Goal: Task Accomplishment & Management: Manage account settings

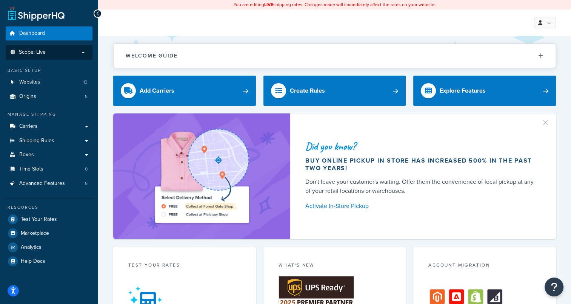
click at [56, 48] on li "Scope: Live" at bounding box center [49, 52] width 87 height 15
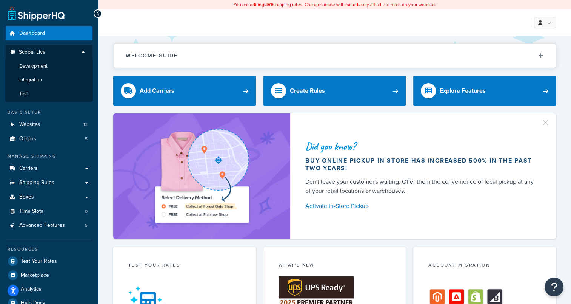
click at [32, 68] on span "Development" at bounding box center [33, 66] width 28 height 6
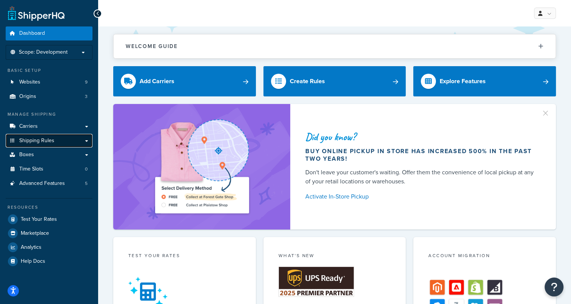
click at [53, 139] on span "Shipping Rules" at bounding box center [36, 140] width 35 height 6
click at [41, 140] on span "Shipping Rules" at bounding box center [36, 140] width 35 height 6
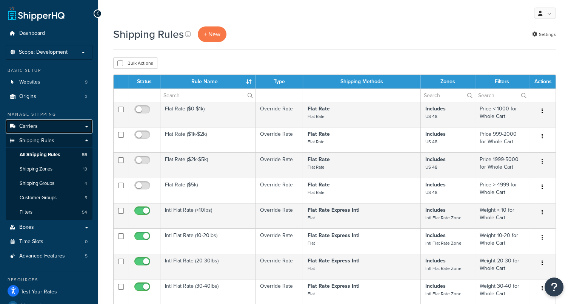
click at [57, 129] on link "Carriers" at bounding box center [49, 126] width 87 height 14
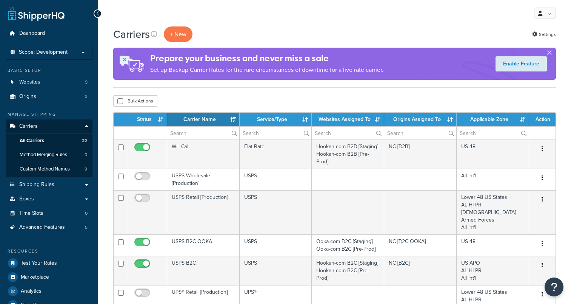
select select "15"
drag, startPoint x: 0, startPoint y: 0, endPoint x: 86, endPoint y: 128, distance: 153.8
click at [86, 128] on link "Carriers" at bounding box center [49, 126] width 87 height 14
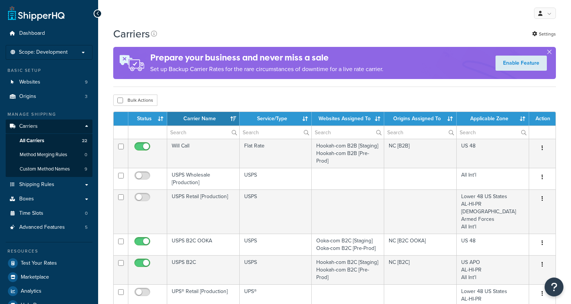
select select "15"
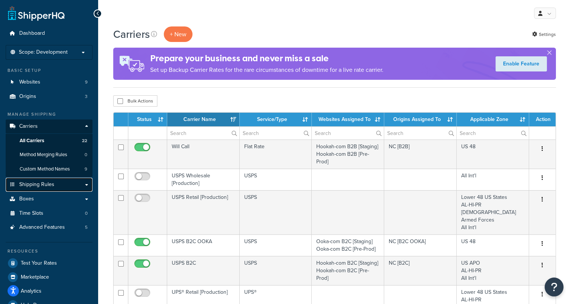
click at [86, 185] on link "Shipping Rules" at bounding box center [49, 185] width 87 height 14
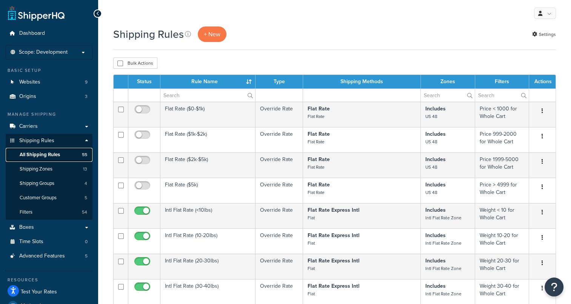
click at [36, 154] on span "All Shipping Rules" at bounding box center [40, 154] width 40 height 6
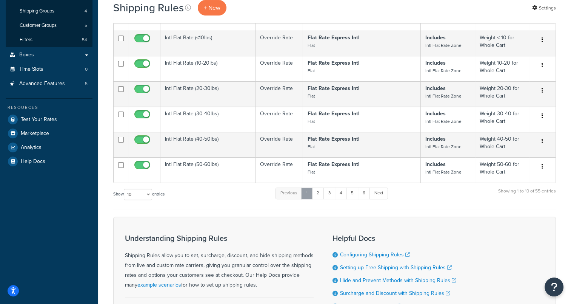
scroll to position [189, 0]
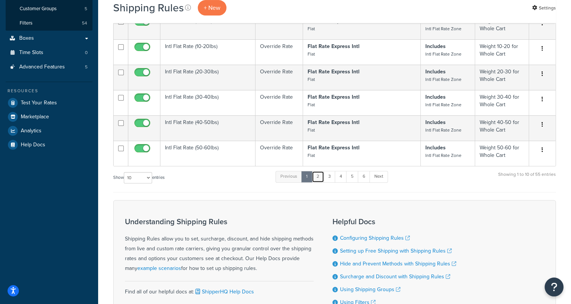
click at [322, 180] on link "2" at bounding box center [318, 176] width 12 height 11
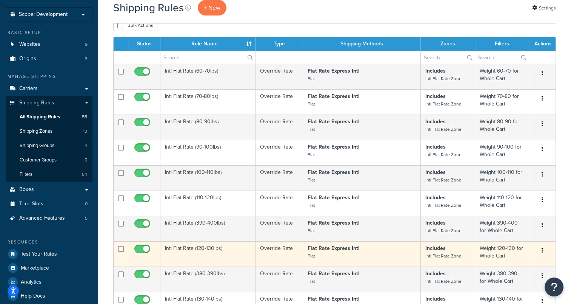
scroll to position [113, 0]
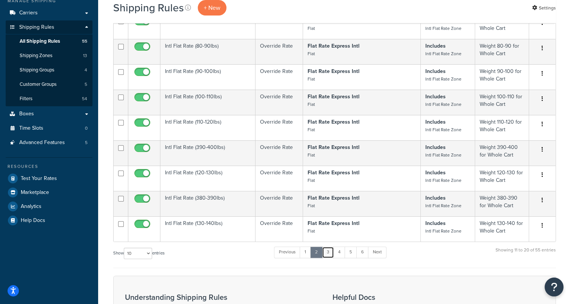
click at [331, 255] on link "3" at bounding box center [328, 251] width 12 height 11
click at [341, 256] on link "4" at bounding box center [339, 251] width 12 height 11
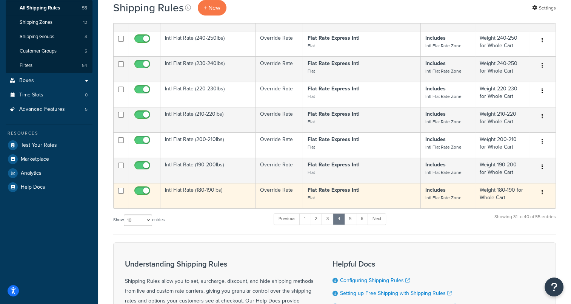
scroll to position [151, 0]
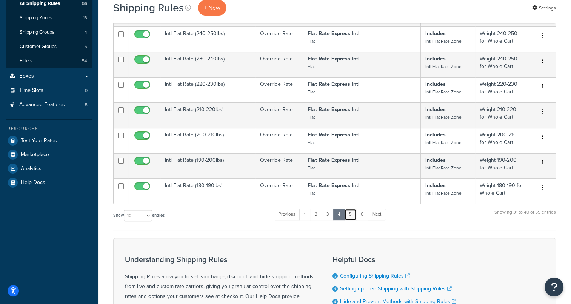
click at [355, 218] on link "5" at bounding box center [350, 213] width 12 height 11
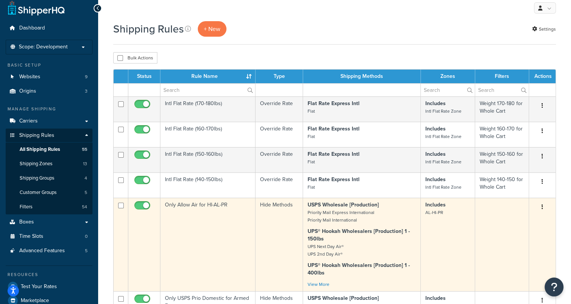
scroll to position [43, 0]
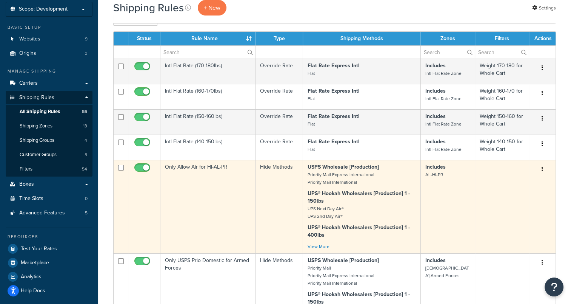
click at [213, 169] on td "Only Allow Air for HI-AL-PR" at bounding box center [208, 206] width 95 height 93
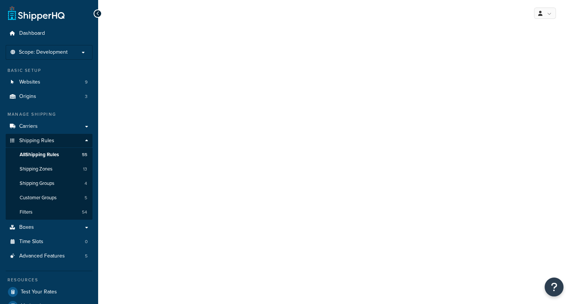
select select "HIDE"
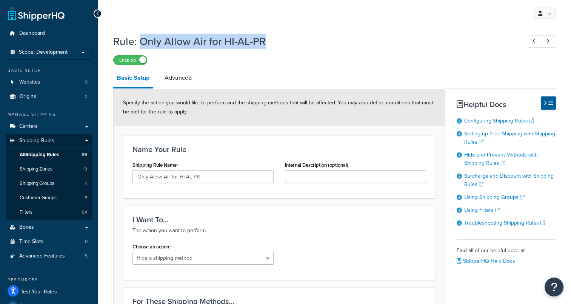
drag, startPoint x: 269, startPoint y: 41, endPoint x: 141, endPoint y: 48, distance: 128.2
click at [141, 48] on h1 "Rule: Only Allow Air for HI-AL-PR" at bounding box center [313, 41] width 401 height 15
copy h1 "Only Allow Air for HI-AL-PR"
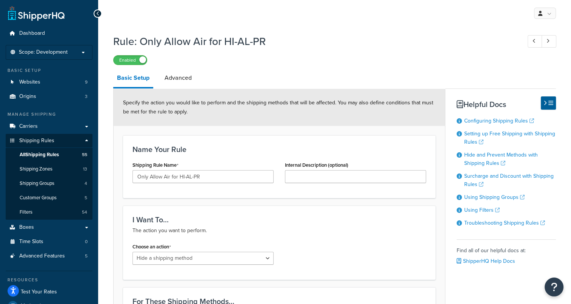
click at [332, 235] on div "I Want To... The action you want to perform. Choose an action Choose an action …" at bounding box center [279, 242] width 313 height 74
click at [171, 80] on link "Advanced" at bounding box center [178, 78] width 35 height 18
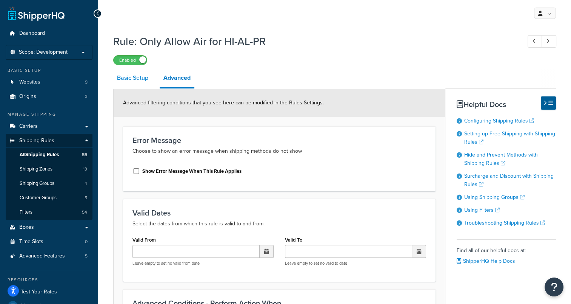
click at [136, 79] on link "Basic Setup" at bounding box center [132, 78] width 39 height 18
select select "HIDE"
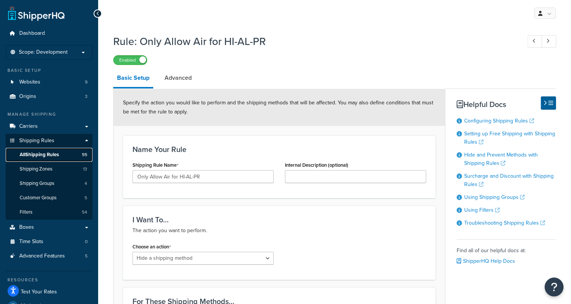
click at [29, 154] on span "All Shipping Rules" at bounding box center [39, 154] width 39 height 6
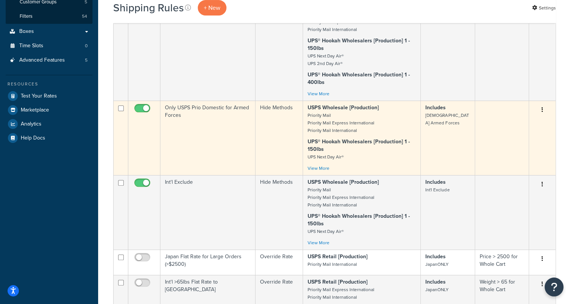
scroll to position [194, 0]
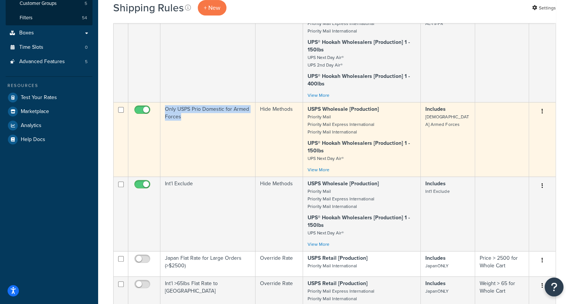
drag, startPoint x: 181, startPoint y: 119, endPoint x: 165, endPoint y: 114, distance: 17.6
click at [165, 114] on td "Only USPS Prio Domestic for Armed Forces" at bounding box center [208, 139] width 95 height 74
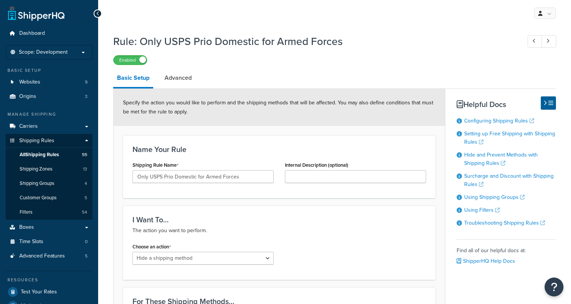
select select "HIDE"
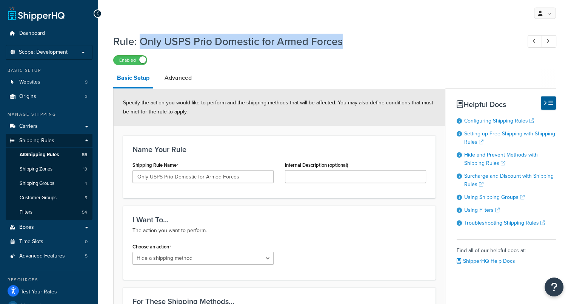
drag, startPoint x: 342, startPoint y: 40, endPoint x: 143, endPoint y: 44, distance: 198.7
click at [143, 44] on h1 "Rule: Only USPS Prio Domestic for Armed Forces" at bounding box center [313, 41] width 401 height 15
copy h1 "Only USPS Prio Domestic for Armed Forces"
click at [388, 30] on div "Rule: Only USPS Prio Domestic for Armed Forces Enabled" at bounding box center [334, 47] width 443 height 35
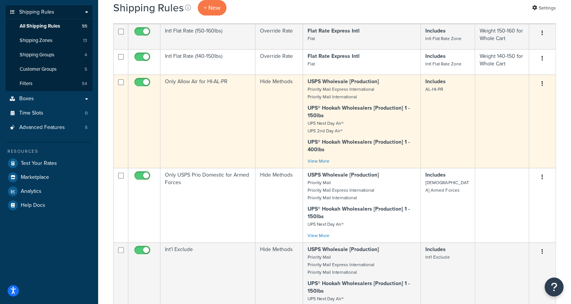
scroll to position [156, 0]
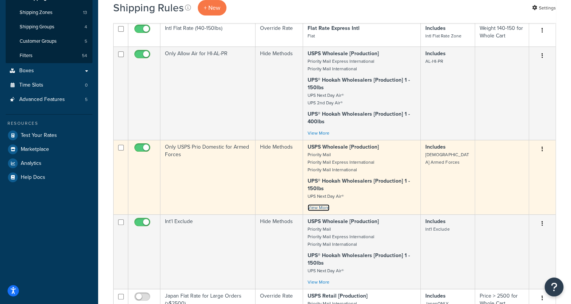
click at [316, 210] on link "View More" at bounding box center [319, 207] width 22 height 7
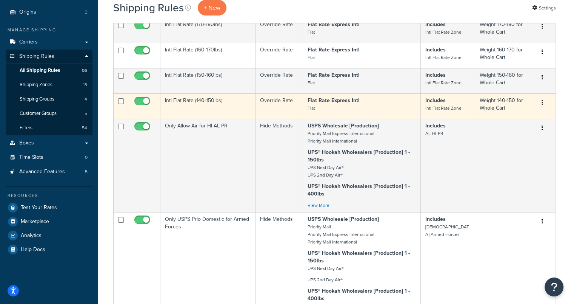
scroll to position [0, 0]
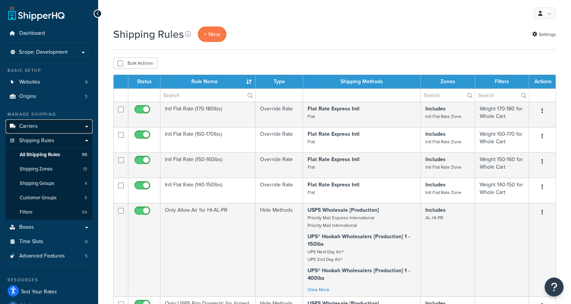
click at [26, 124] on span "Carriers" at bounding box center [28, 126] width 19 height 6
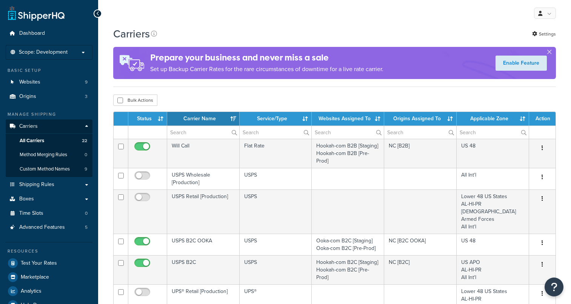
select select "15"
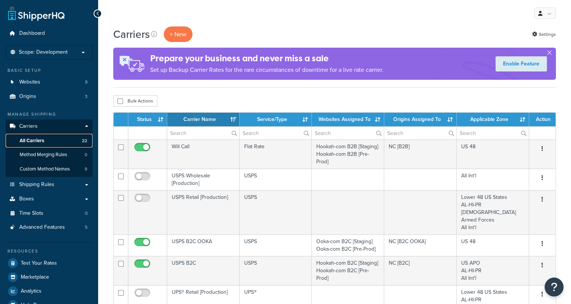
click at [32, 142] on span "All Carriers" at bounding box center [32, 140] width 25 height 6
select select "15"
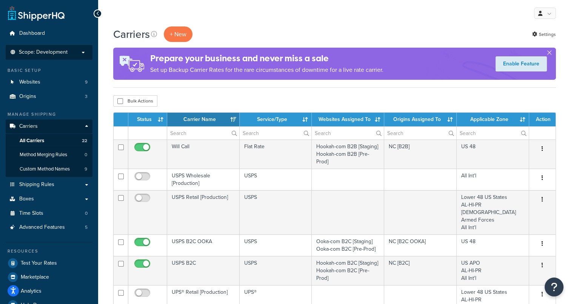
click at [73, 52] on p "Scope: Development" at bounding box center [49, 52] width 80 height 6
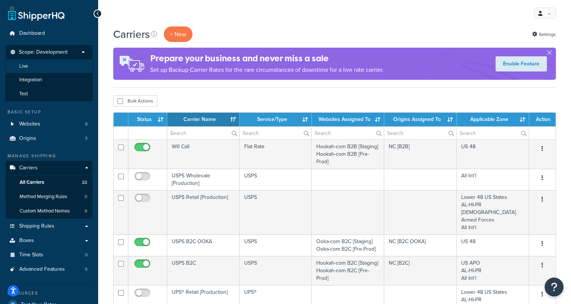
click at [26, 63] on span "Live" at bounding box center [23, 66] width 9 height 6
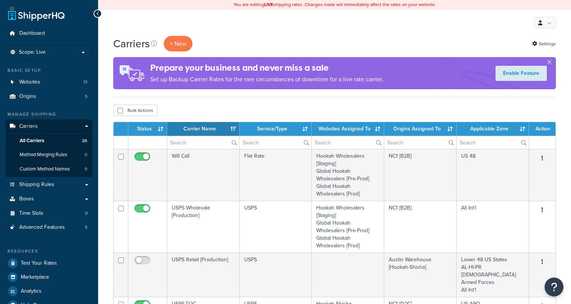
select select "15"
click at [85, 56] on li "Scope: Live Development Integration Test" at bounding box center [49, 52] width 87 height 15
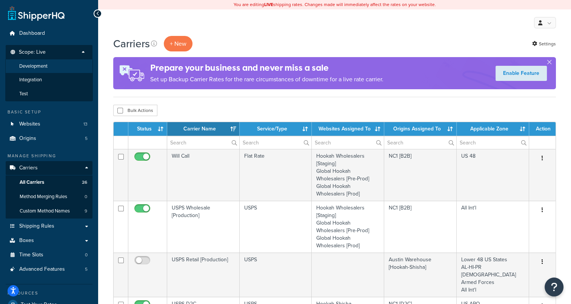
click at [42, 66] on span "Development" at bounding box center [33, 66] width 28 height 6
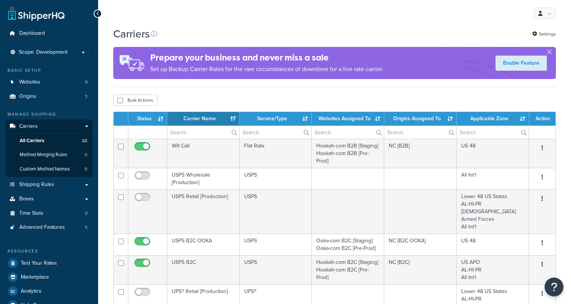
select select "15"
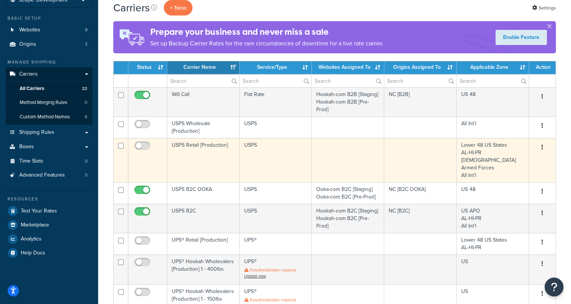
scroll to position [76, 0]
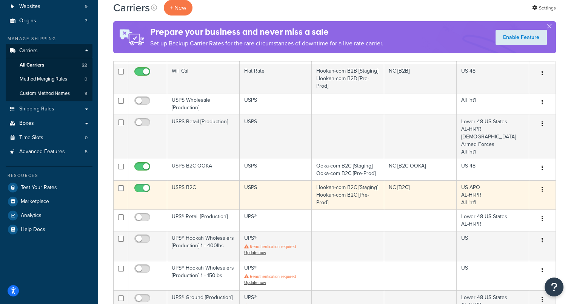
click at [191, 180] on td "USPS B2C" at bounding box center [203, 194] width 73 height 29
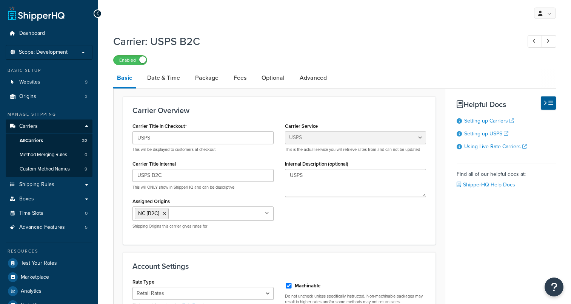
select select "usps"
click at [50, 125] on link "Carriers" at bounding box center [49, 126] width 87 height 14
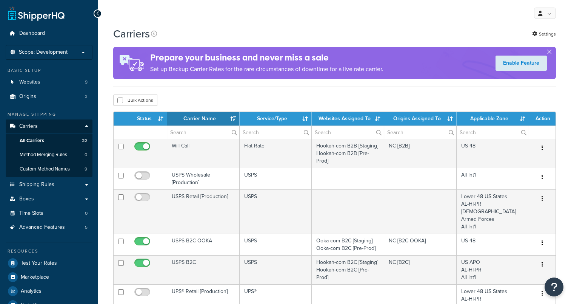
select select "15"
drag, startPoint x: 0, startPoint y: 0, endPoint x: 48, endPoint y: 185, distance: 191.3
click at [48, 185] on span "Shipping Rules" at bounding box center [36, 184] width 35 height 6
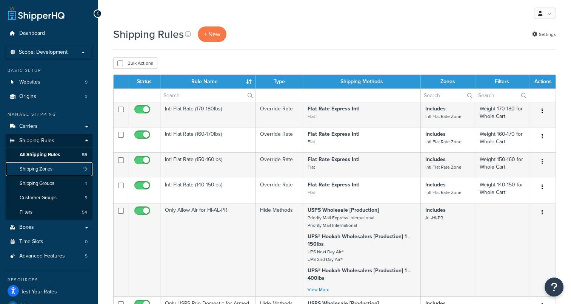
click at [46, 170] on span "Shipping Zones" at bounding box center [36, 169] width 33 height 6
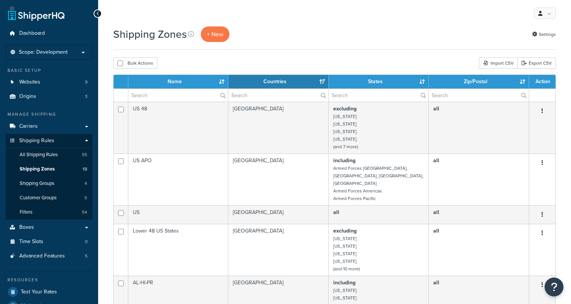
select select "15"
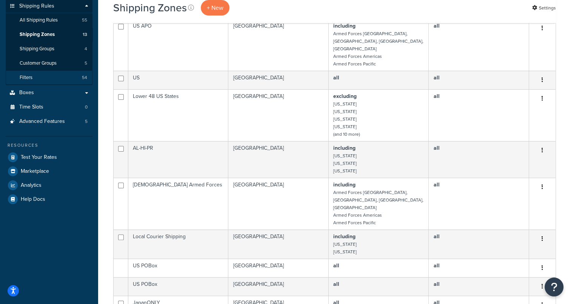
scroll to position [86, 0]
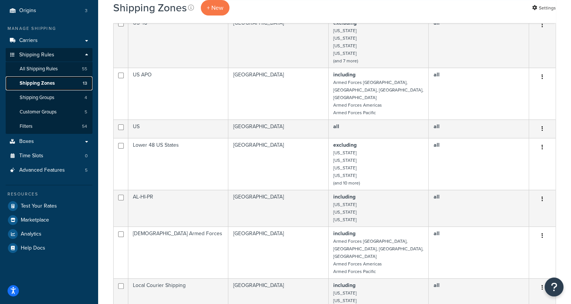
click at [36, 82] on span "Shipping Zones" at bounding box center [37, 83] width 35 height 6
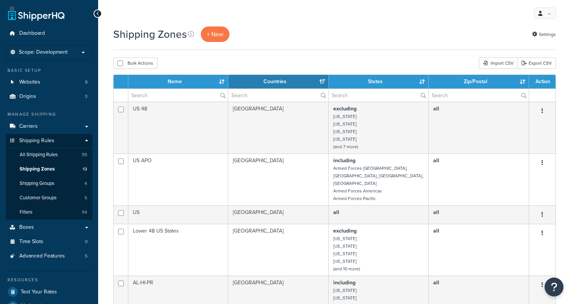
select select "15"
click at [45, 70] on div "Basic Setup" at bounding box center [49, 70] width 87 height 6
click at [41, 154] on span "All Shipping Rules" at bounding box center [39, 154] width 38 height 6
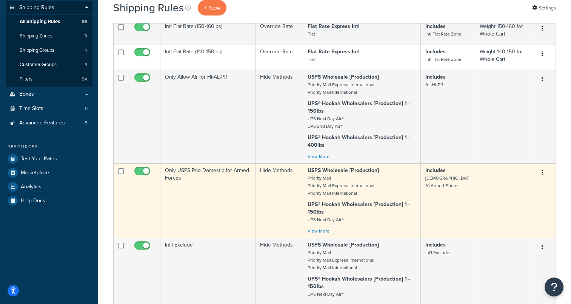
scroll to position [151, 0]
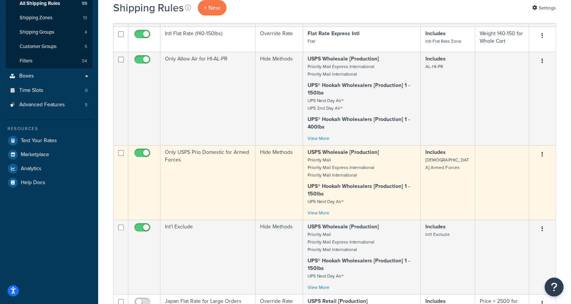
click at [180, 154] on td "Only USPS Prio Domestic for Armed Forces" at bounding box center [208, 182] width 95 height 74
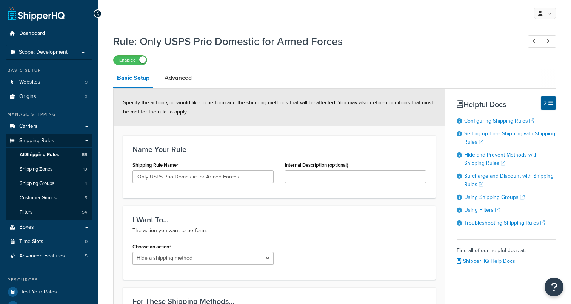
select select "HIDE"
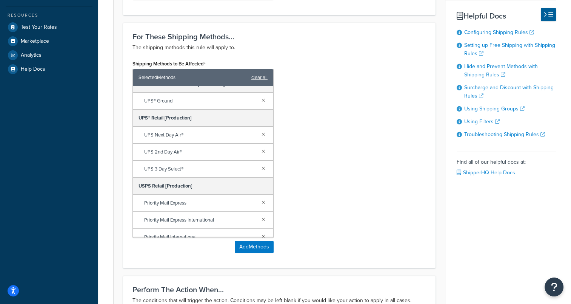
scroll to position [161, 0]
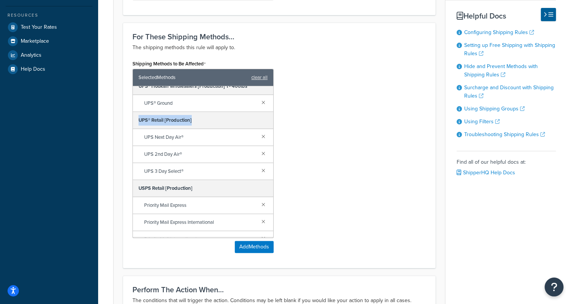
drag, startPoint x: 139, startPoint y: 117, endPoint x: 199, endPoint y: 125, distance: 61.0
click at [199, 125] on div "UPS® Retail [Production]" at bounding box center [203, 120] width 141 height 17
click at [306, 149] on div "Shipping Methods to Be Affected Selected Methods clear all Estes LTL R&L LTL SA…" at bounding box center [279, 158] width 305 height 200
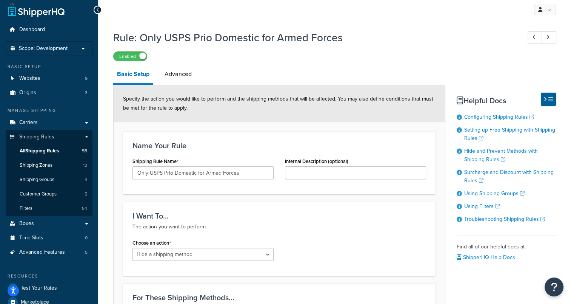
scroll to position [0, 0]
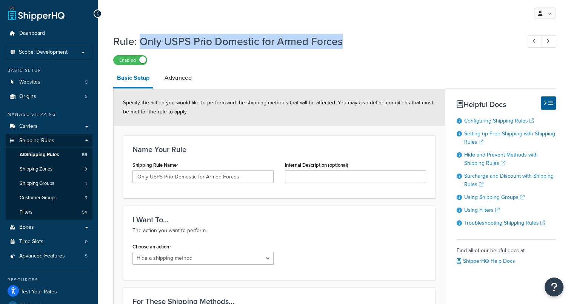
drag, startPoint x: 344, startPoint y: 42, endPoint x: 139, endPoint y: 40, distance: 205.1
click at [139, 40] on h1 "Rule: Only USPS Prio Domestic for Armed Forces" at bounding box center [313, 41] width 401 height 15
copy h1 "Only USPS Prio Domestic for Armed Forces"
click at [37, 154] on span "All Shipping Rules" at bounding box center [39, 154] width 39 height 6
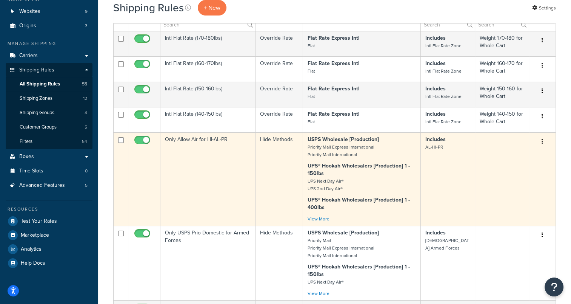
scroll to position [76, 0]
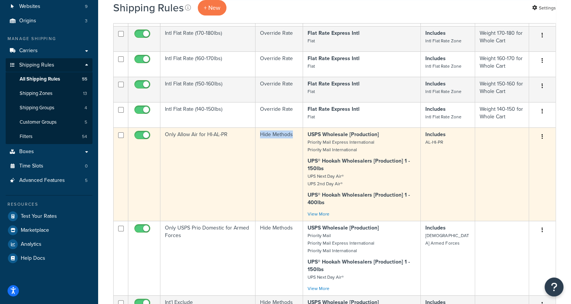
drag, startPoint x: 295, startPoint y: 137, endPoint x: 258, endPoint y: 136, distance: 37.0
click at [258, 136] on td "Hide Methods" at bounding box center [279, 173] width 47 height 93
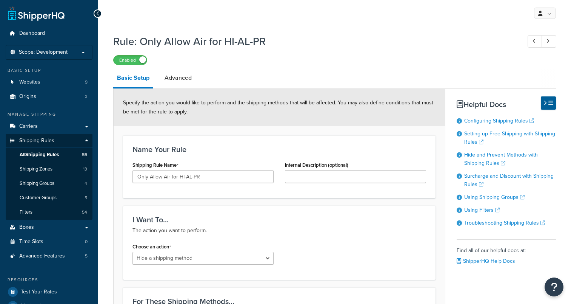
select select "HIDE"
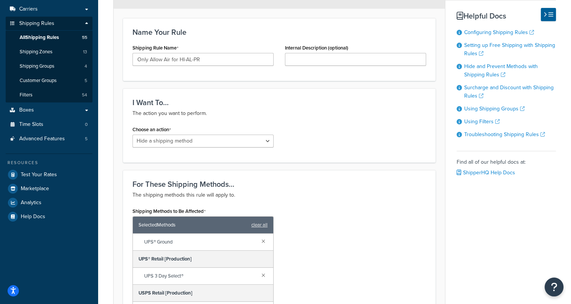
scroll to position [76, 0]
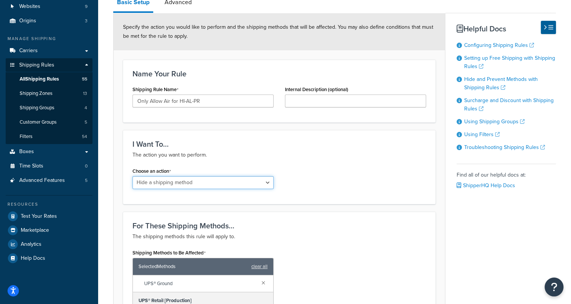
click at [251, 184] on select "Choose an action Override Rates Surcharge or discount rates Hide a shipping met…" at bounding box center [203, 182] width 141 height 13
click at [348, 176] on div "Choose an action Choose an action Override Rates Surcharge or discount rates Hi…" at bounding box center [279, 179] width 305 height 29
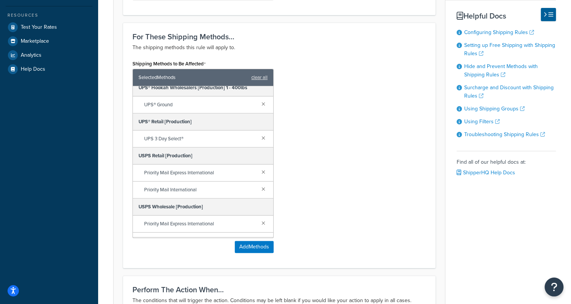
scroll to position [170, 0]
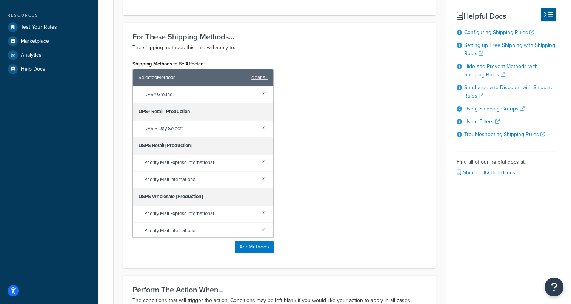
click at [319, 193] on div "Shipping Methods to Be Affected Selected Methods clear all [PERSON_NAME] LTL R&…" at bounding box center [279, 158] width 305 height 200
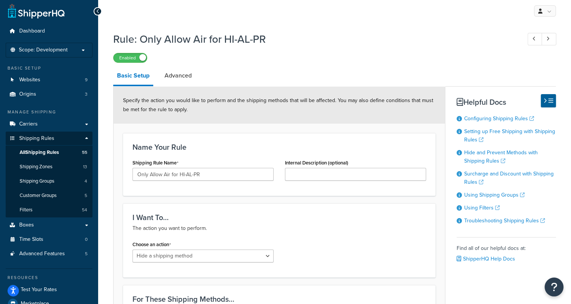
scroll to position [0, 0]
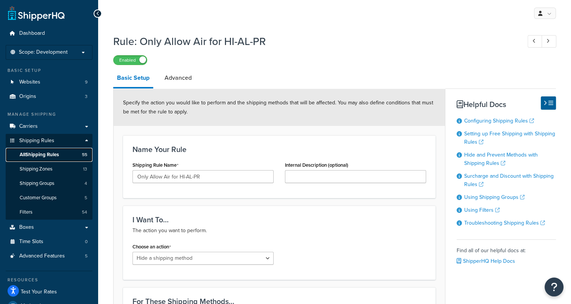
click at [56, 156] on span "All Shipping Rules" at bounding box center [39, 154] width 39 height 6
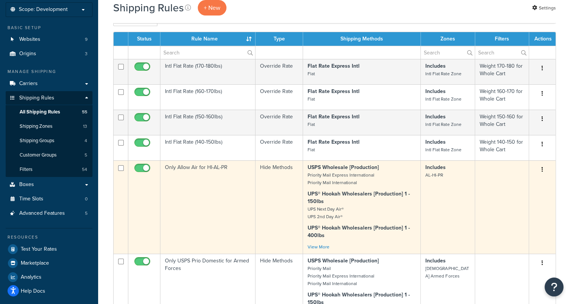
scroll to position [76, 0]
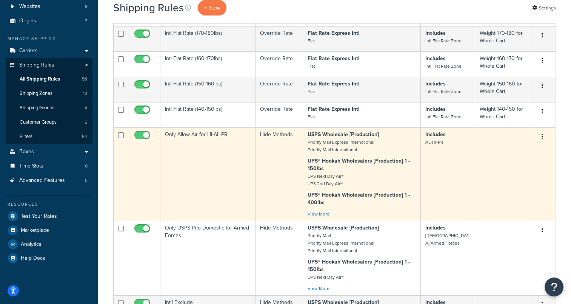
click at [344, 147] on p "USPS Wholesale [Production] Priority Mail Express International Priority Mail I…" at bounding box center [362, 142] width 109 height 23
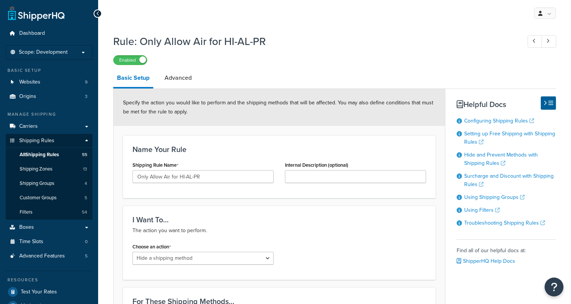
select select "HIDE"
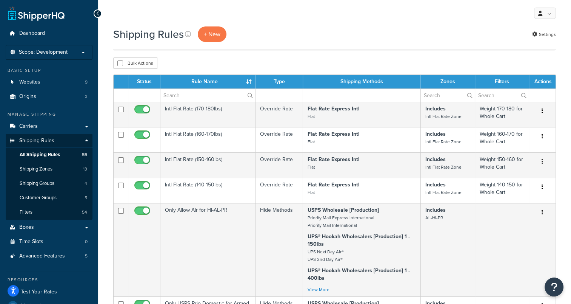
scroll to position [76, 0]
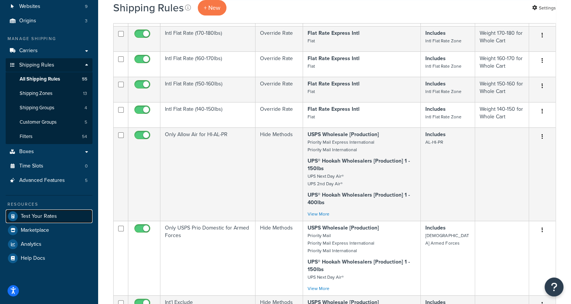
click at [41, 218] on span "Test Your Rates" at bounding box center [39, 216] width 36 height 6
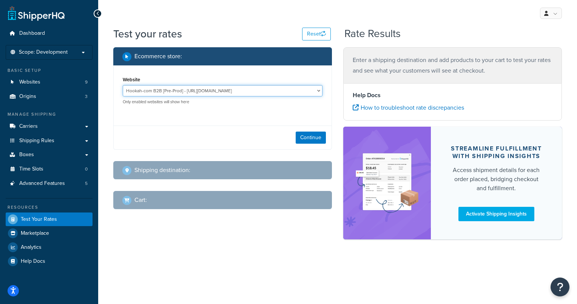
click at [320, 90] on select "Hookah-com B2B [Pre-Prod] - [URL][DOMAIN_NAME] Hookah-com B2B [Staging] - [URL]…" at bounding box center [223, 90] width 200 height 11
drag, startPoint x: 231, startPoint y: 232, endPoint x: 201, endPoint y: 217, distance: 33.6
click at [231, 232] on div "Ecommerce store : Website Hookah-com B2B [Pre-Prod] - [URL][DOMAIN_NAME] Hookah…" at bounding box center [338, 146] width 460 height 199
click at [284, 90] on select "Hookah-com B2B [Pre-Prod] - [URL][DOMAIN_NAME] Hookah-com B2B [Staging] - [URL]…" at bounding box center [223, 90] width 200 height 11
click at [189, 278] on div "My Profile Billing Global Settings Contact Us Logout Test your rates Reset Rate…" at bounding box center [337, 152] width 479 height 304
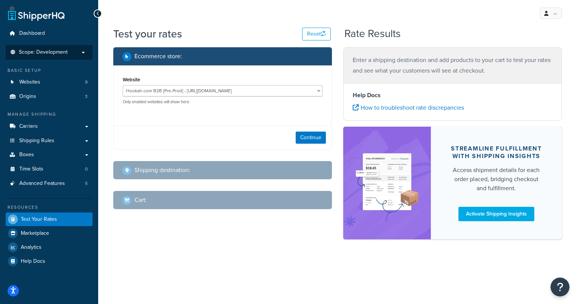
click at [72, 51] on p "Scope: Development" at bounding box center [49, 52] width 80 height 6
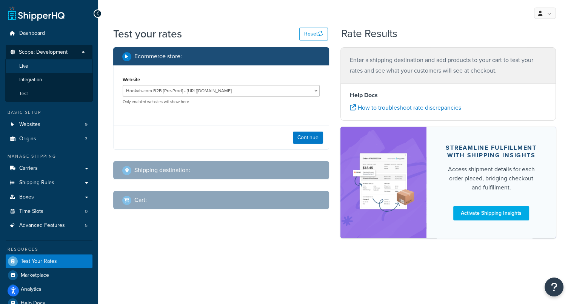
click at [35, 65] on li "Live" at bounding box center [49, 66] width 88 height 14
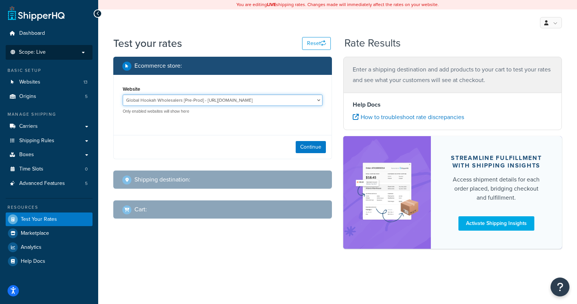
click at [319, 99] on select "Global Hookah Wholesalers [Pre-Prod] - https://mcstaging2.hookahwholesalers.com…" at bounding box center [223, 99] width 200 height 11
select select "c37ad2a6c48c87a75376ff117ac6e80d"
click at [123, 94] on select "Global Hookah Wholesalers [Pre-Prod] - https://mcstaging2.hookahwholesalers.com…" at bounding box center [223, 99] width 200 height 11
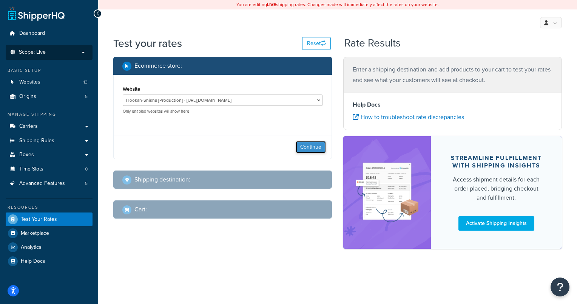
click at [303, 145] on button "Continue" at bounding box center [311, 147] width 30 height 12
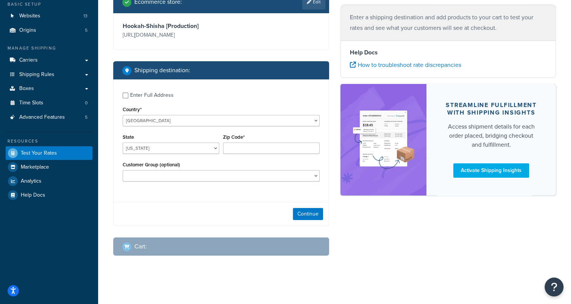
scroll to position [67, 0]
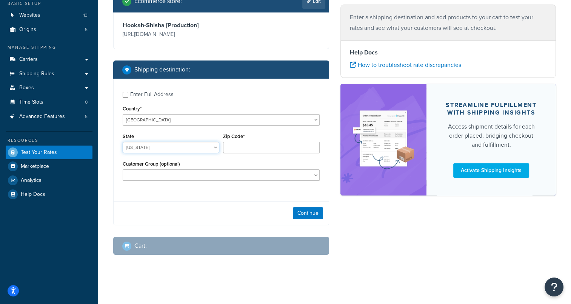
click at [212, 147] on select "Alabama Alaska American Samoa Arizona Arkansas Armed Forces Americas Armed Forc…" at bounding box center [171, 147] width 97 height 11
select select "HI"
click at [123, 142] on select "Alabama Alaska American Samoa Arizona Arkansas Armed Forces Americas Armed Forc…" at bounding box center [171, 147] width 97 height 11
click at [248, 145] on input "Zip Code*" at bounding box center [271, 147] width 97 height 11
click at [427, 238] on div "Ecommerce store : Edit Hookah-Shisha [Production] https://hookah-shisha.com/ Sh…" at bounding box center [335, 128] width 454 height 276
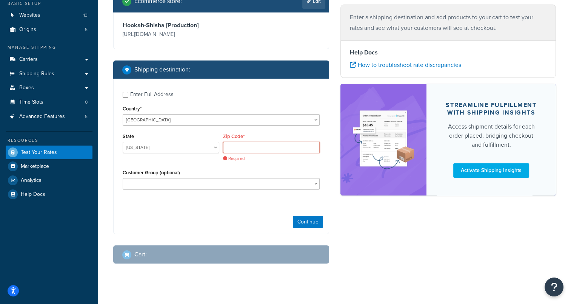
click at [252, 142] on input "Zip Code*" at bounding box center [271, 147] width 97 height 11
paste input "96712"
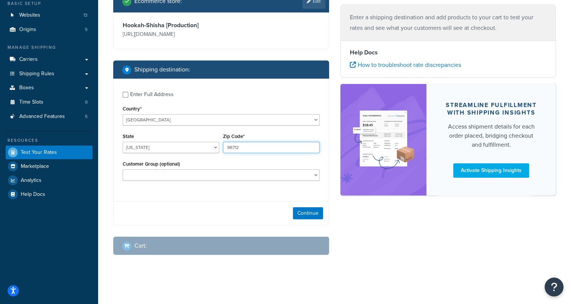
type input "96712"
click at [295, 208] on button "Continue" at bounding box center [308, 213] width 30 height 12
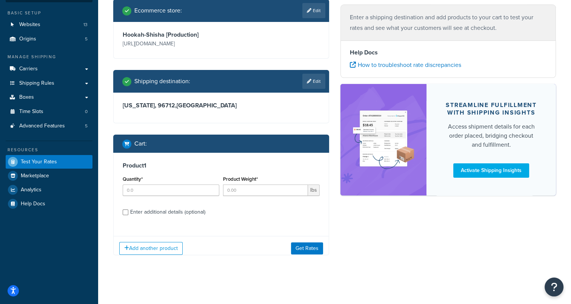
scroll to position [63, 0]
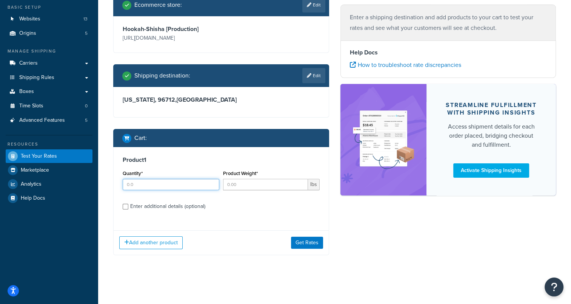
click at [149, 187] on input "Quantity*" at bounding box center [171, 184] width 97 height 11
type input "2"
click at [290, 182] on input "Product Weight*" at bounding box center [265, 184] width 85 height 11
type input "1"
click at [273, 222] on div "Product 1 Quantity* 2 Product Weight* 1 lbs Enter additional details (optional)" at bounding box center [221, 185] width 215 height 77
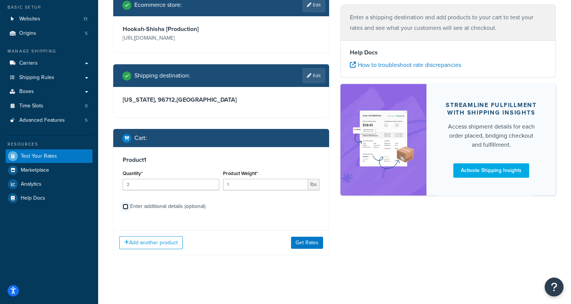
click at [124, 206] on input "Enter additional details (optional)" at bounding box center [126, 207] width 6 height 6
checkbox input "true"
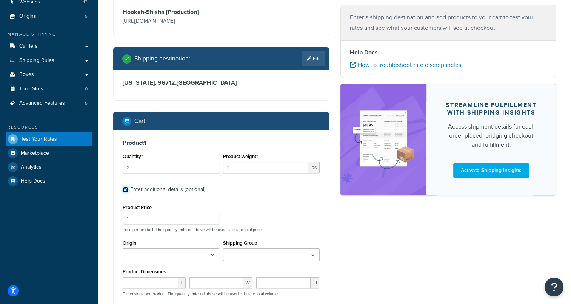
scroll to position [3, 0]
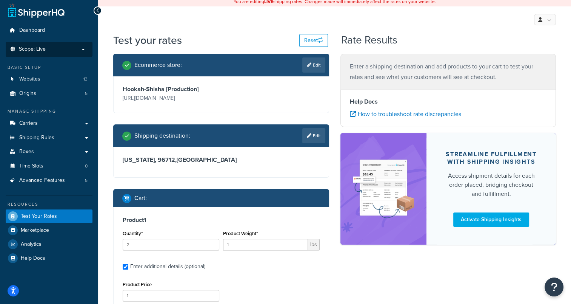
click at [312, 131] on link "Edit" at bounding box center [314, 135] width 23 height 15
select select "HI"
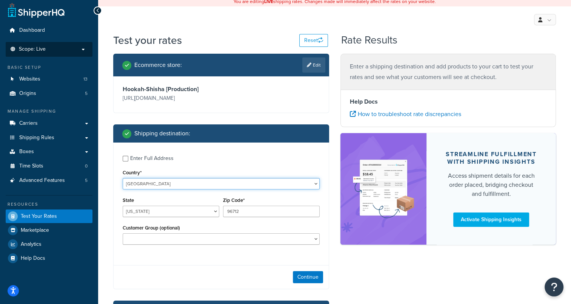
click at [160, 180] on select "United States United Kingdom Afghanistan Åland Islands Albania Algeria American…" at bounding box center [221, 183] width 197 height 11
click at [255, 280] on div "Continue" at bounding box center [221, 277] width 215 height 24
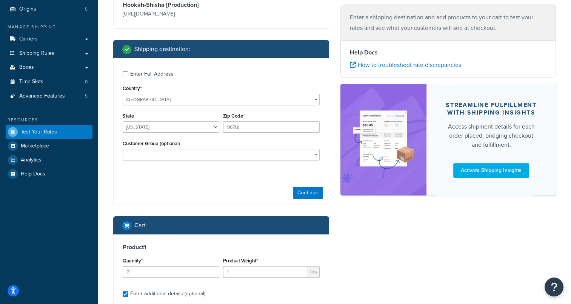
scroll to position [41, 0]
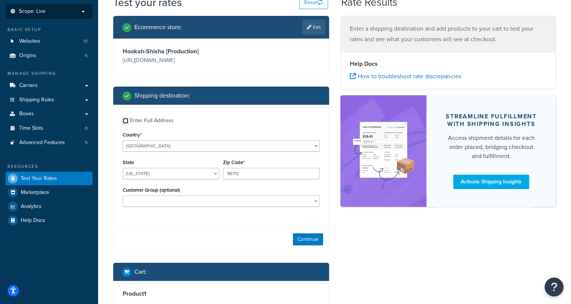
click at [123, 119] on input "Enter Full Address" at bounding box center [126, 121] width 6 height 6
checkbox input "true"
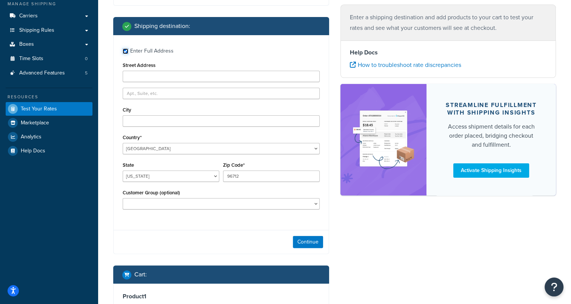
scroll to position [116, 0]
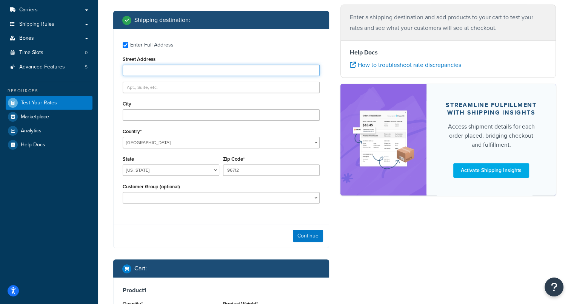
click at [144, 71] on input "Street Address" at bounding box center [221, 70] width 197 height 11
paste input "66-011 Kamehameha Hwy"
type input "66-011 Kamehameha Hwy"
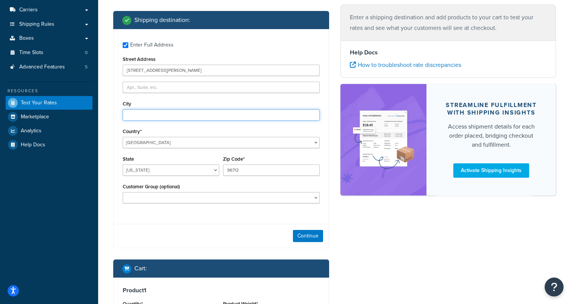
click at [154, 110] on input "City" at bounding box center [221, 114] width 197 height 11
paste input "Haleiwa"
type input "Haleiwa"
click at [391, 244] on div "Ecommerce store : Edit Hookah-Shisha [Production] https://hookah-shisha.com/ Sh…" at bounding box center [335, 251] width 454 height 623
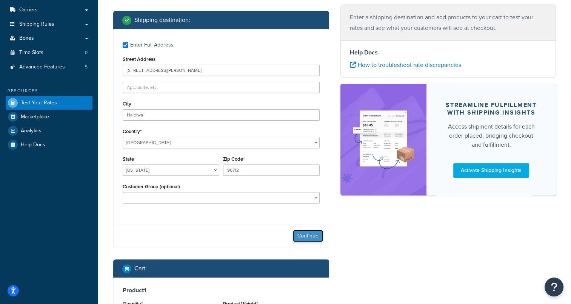
click at [304, 236] on button "Continue" at bounding box center [308, 236] width 30 height 12
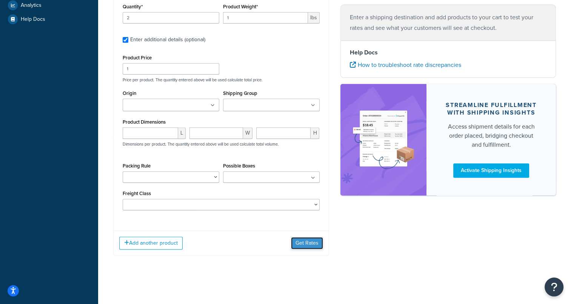
click at [315, 244] on button "Get Rates" at bounding box center [307, 243] width 32 height 12
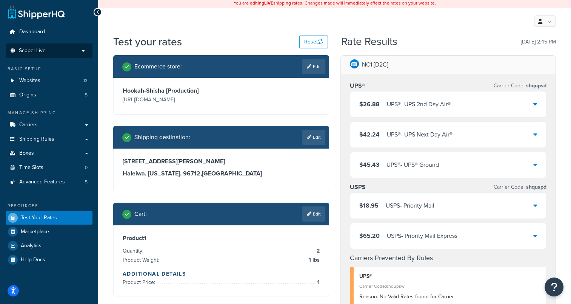
scroll to position [0, 0]
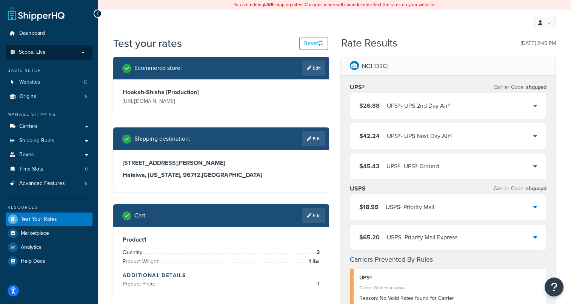
click at [57, 55] on p "Scope: Live" at bounding box center [49, 52] width 80 height 6
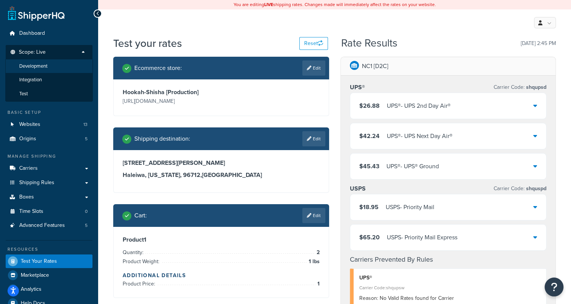
click at [40, 68] on span "Development" at bounding box center [33, 66] width 28 height 6
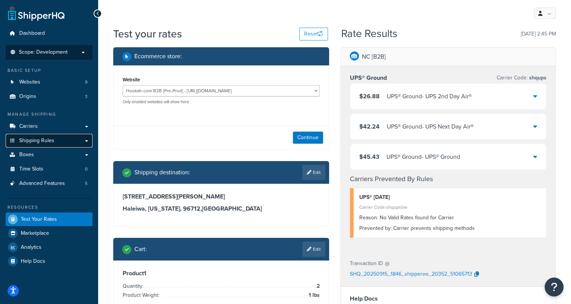
click at [39, 144] on span "Shipping Rules" at bounding box center [36, 140] width 35 height 6
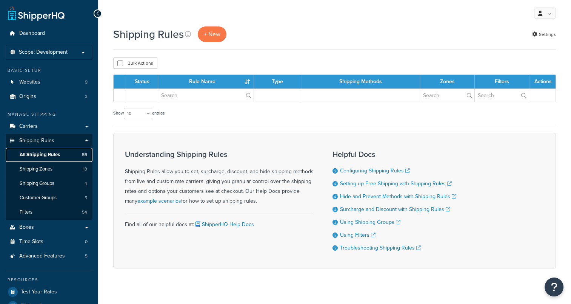
click at [29, 153] on span "All Shipping Rules" at bounding box center [40, 154] width 40 height 6
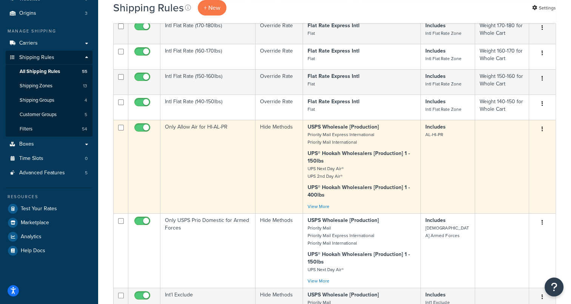
scroll to position [81, 0]
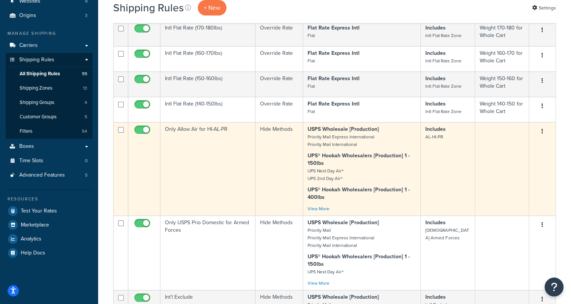
click at [184, 127] on td "Only Allow Air for HI-AL-PR" at bounding box center [208, 168] width 95 height 93
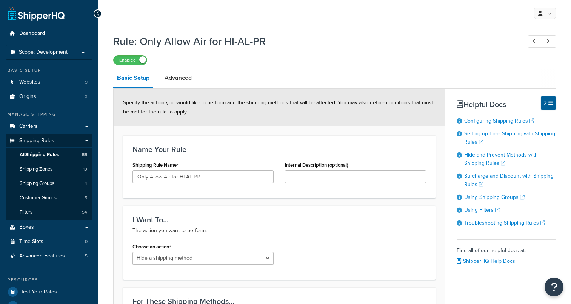
select select "HIDE"
drag, startPoint x: 224, startPoint y: 42, endPoint x: 264, endPoint y: 44, distance: 40.1
click at [264, 44] on h1 "Rule: Only Allow Air for HI-AL-PR" at bounding box center [313, 41] width 401 height 15
drag, startPoint x: 264, startPoint y: 44, endPoint x: 317, endPoint y: 72, distance: 59.6
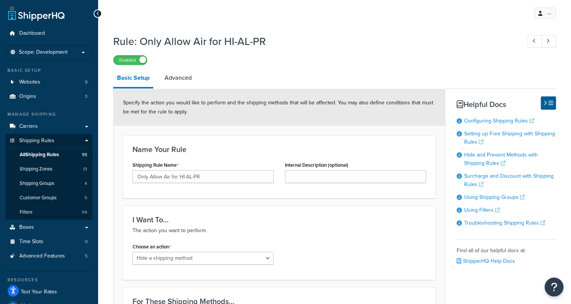
click at [293, 60] on div "Enabled" at bounding box center [334, 59] width 443 height 11
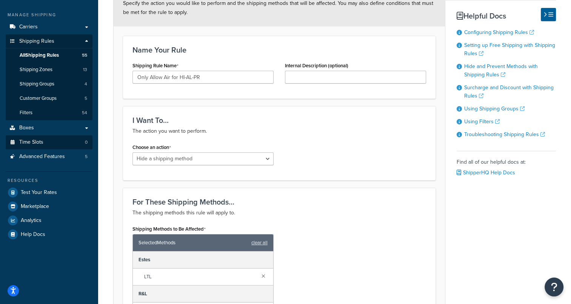
scroll to position [113, 0]
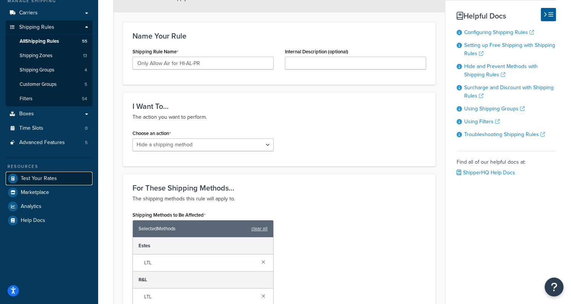
click at [51, 180] on span "Test Your Rates" at bounding box center [39, 178] width 36 height 6
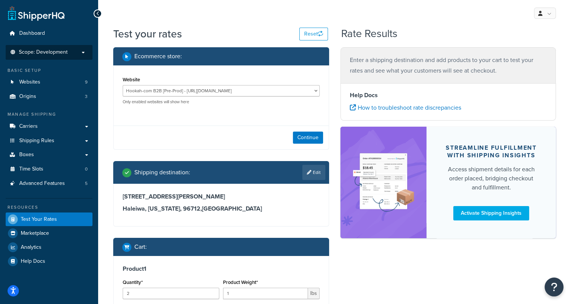
click at [67, 54] on p "Scope: Development" at bounding box center [49, 52] width 80 height 6
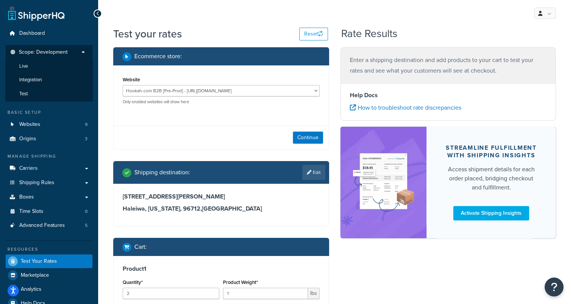
click at [45, 66] on li "Live" at bounding box center [49, 66] width 88 height 14
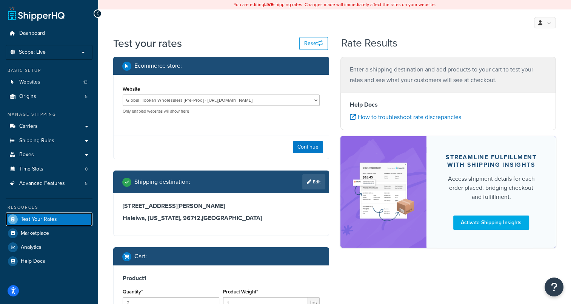
click at [59, 220] on link "Test Your Rates" at bounding box center [49, 219] width 87 height 14
click at [314, 43] on button "Reset" at bounding box center [314, 43] width 29 height 13
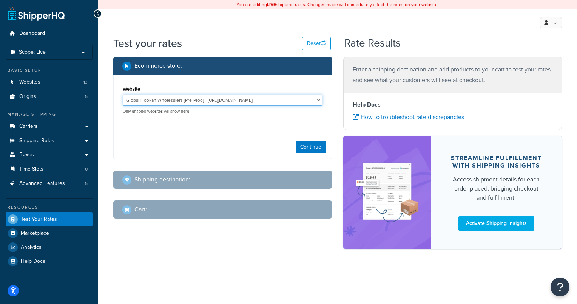
click at [320, 98] on select "Global Hookah Wholesalers [Pre-Prod] - https://mcstaging2.hookahwholesalers.com…" at bounding box center [223, 99] width 200 height 11
select select "c37ad2a6c48c87a75376ff117ac6e80d"
click at [123, 94] on select "Global Hookah Wholesalers [Pre-Prod] - https://mcstaging2.hookahwholesalers.com…" at bounding box center [223, 99] width 200 height 11
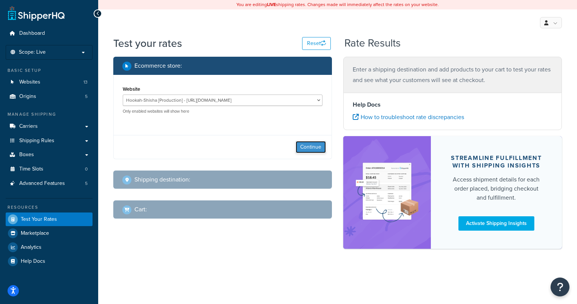
click at [307, 147] on button "Continue" at bounding box center [311, 147] width 30 height 12
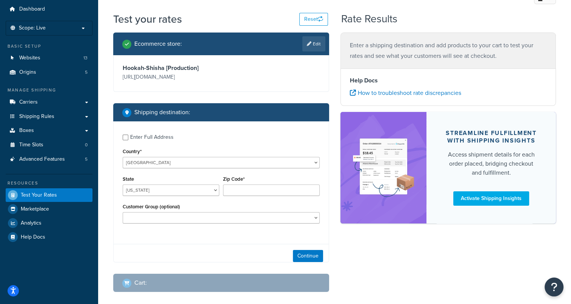
scroll to position [38, 0]
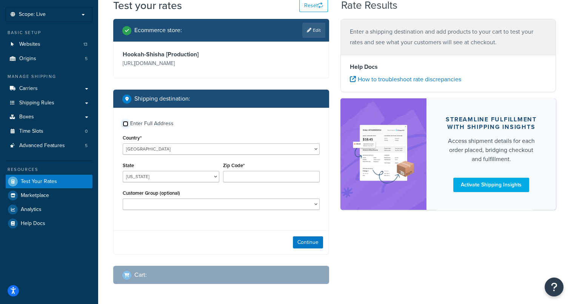
click at [128, 122] on input "Enter Full Address" at bounding box center [126, 124] width 6 height 6
checkbox input "true"
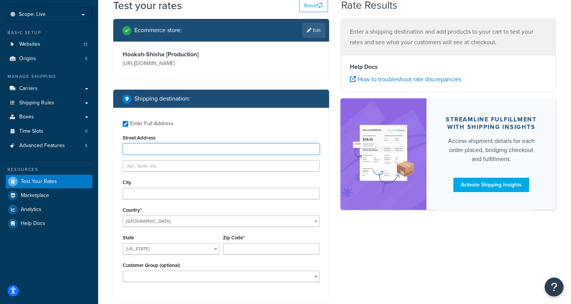
click at [193, 151] on input "Street Address" at bounding box center [221, 148] width 197 height 11
paste input "CMR 001 Box 001"
type input "CMR 001 Box 001"
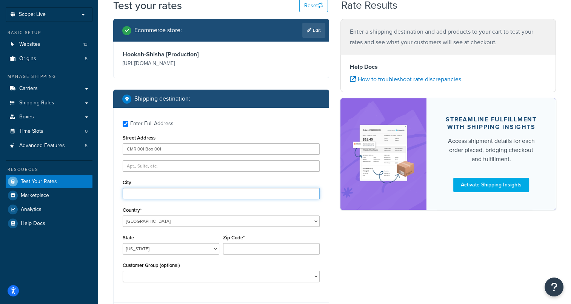
click at [169, 195] on input "City" at bounding box center [221, 193] width 197 height 11
paste input "APO"
type input "APO"
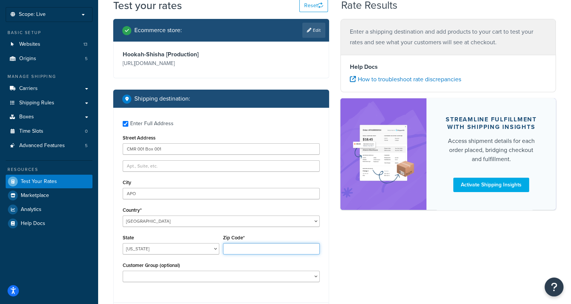
click at [253, 252] on input "Zip Code*" at bounding box center [271, 248] width 97 height 11
paste input "09046"
type input "09046"
click at [366, 248] on div "Ecommerce store : Edit Hookah-Shisha [Production] https://hookah-shisha.com/ Sh…" at bounding box center [335, 193] width 454 height 349
click at [216, 248] on select "Alabama Alaska American Samoa Arizona Arkansas Armed Forces Americas Armed Forc…" at bounding box center [171, 248] width 97 height 11
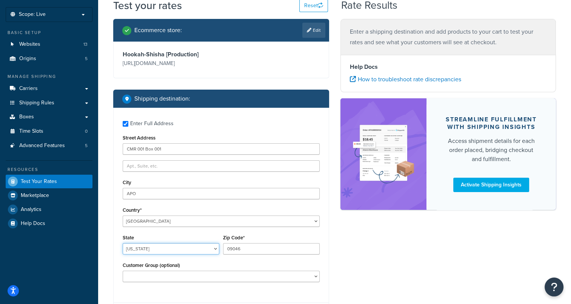
select select "AE"
click at [123, 243] on select "Alabama Alaska American Samoa Arizona Arkansas Armed Forces Americas Armed Forc…" at bounding box center [171, 248] width 97 height 11
drag, startPoint x: 387, startPoint y: 224, endPoint x: 334, endPoint y: 231, distance: 53.4
click at [387, 224] on div "Ecommerce store : Edit Hookah-Shisha [Production] https://hookah-shisha.com/ Sh…" at bounding box center [335, 193] width 454 height 349
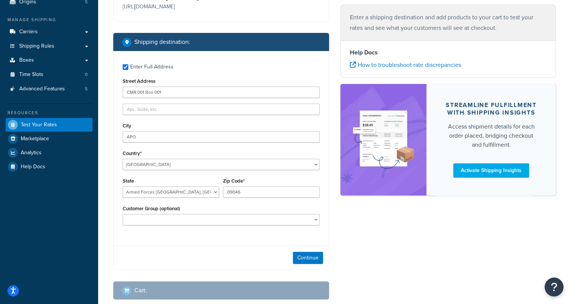
scroll to position [139, 0]
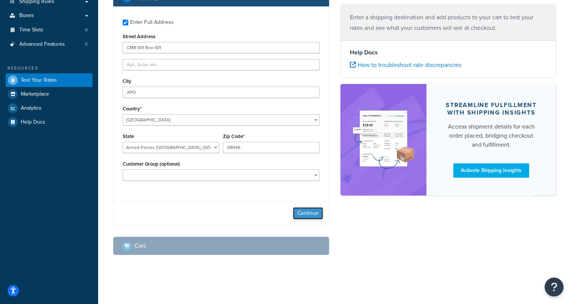
click at [311, 215] on button "Continue" at bounding box center [308, 213] width 30 height 12
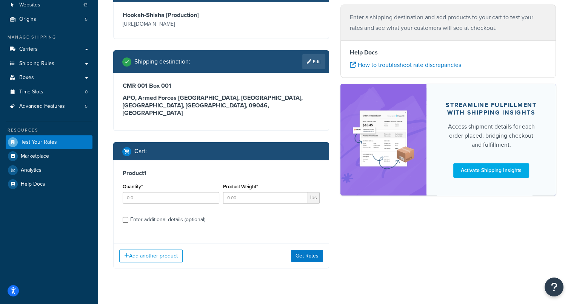
scroll to position [83, 0]
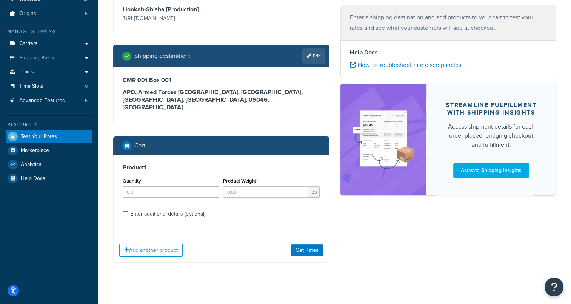
click at [163, 190] on div "Quantity*" at bounding box center [171, 190] width 100 height 28
click at [165, 186] on input "Quantity*" at bounding box center [171, 191] width 97 height 11
type input "2"
click at [274, 187] on input "Product Weight*" at bounding box center [265, 191] width 85 height 11
type input "1"
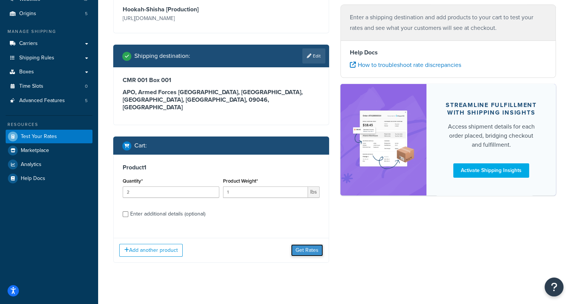
click at [314, 244] on button "Get Rates" at bounding box center [307, 250] width 32 height 12
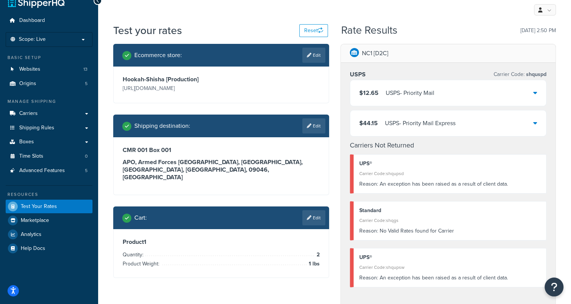
scroll to position [0, 0]
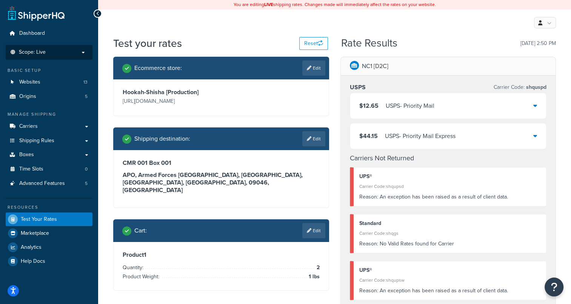
click at [64, 53] on p "Scope: Live" at bounding box center [49, 52] width 80 height 6
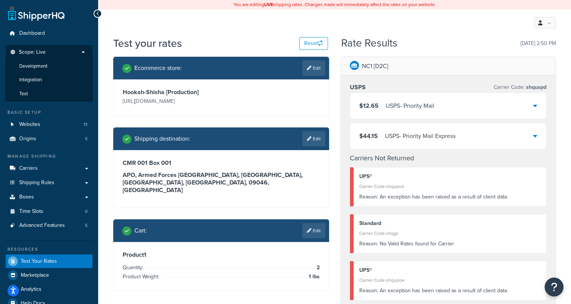
click at [49, 68] on li "Development" at bounding box center [49, 66] width 88 height 14
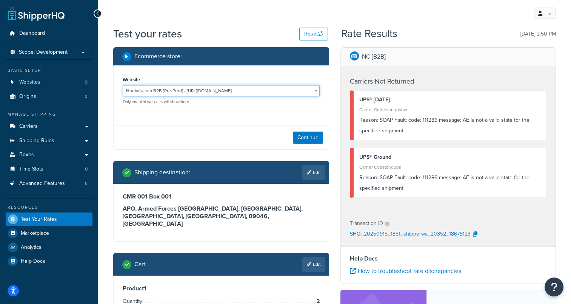
click at [259, 89] on select "Hookah-com B2B [Pre-Prod] - https://preprod-business.hookah.com/ Hookah-com B2B…" at bounding box center [221, 90] width 197 height 11
select select "e3058b76e15a1308cf44a78929decfce"
click at [123, 85] on select "Hookah-com B2B [Pre-Prod] - https://preprod-business.hookah.com/ Hookah-com B2B…" at bounding box center [221, 90] width 197 height 11
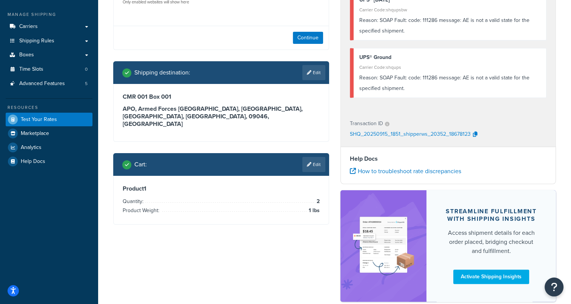
scroll to position [113, 0]
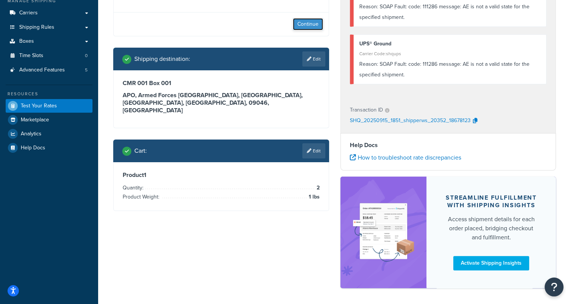
click at [313, 25] on button "Continue" at bounding box center [308, 24] width 30 height 12
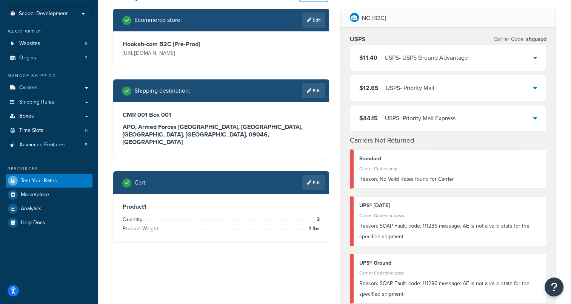
scroll to position [0, 0]
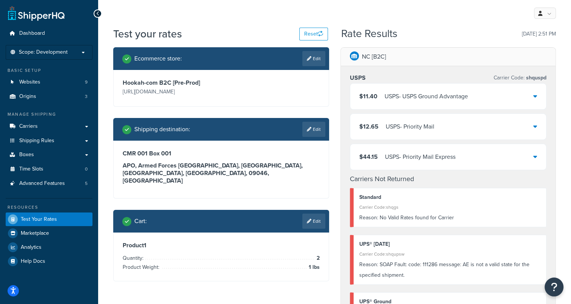
click at [190, 88] on p "https://preprod.hookah.com/" at bounding box center [171, 91] width 97 height 11
click at [161, 83] on h3 "Hookah-com B2C [Pre-Prod]" at bounding box center [171, 83] width 97 height 8
click at [313, 53] on link "Edit" at bounding box center [314, 58] width 23 height 15
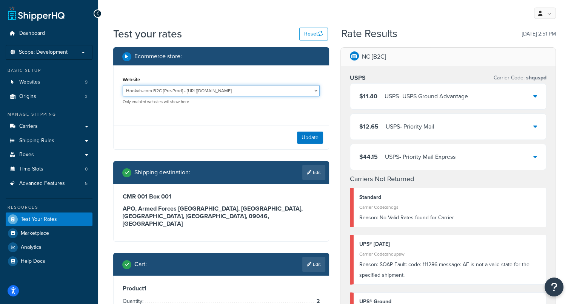
click at [313, 90] on select "Hookah-com B2B [Pre-Prod] - https://preprod-business.hookah.com/ Hookah-com B2B…" at bounding box center [221, 90] width 197 height 11
select select "5cb2003a4a9a8c9d95579a2386fe96c0"
click at [123, 85] on select "Hookah-com B2B [Pre-Prod] - https://preprod-business.hookah.com/ Hookah-com B2B…" at bounding box center [221, 90] width 197 height 11
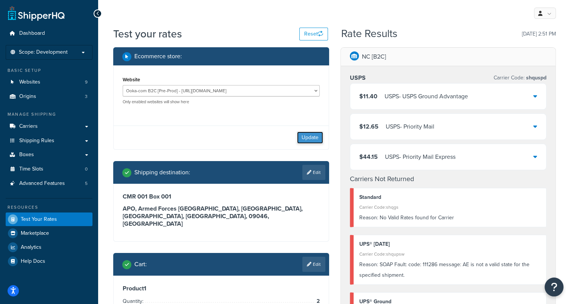
click at [307, 136] on button "Update" at bounding box center [310, 137] width 26 height 12
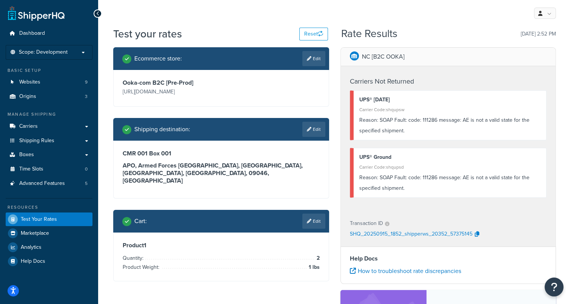
click at [394, 55] on p "NC [B2C OOKA]" at bounding box center [383, 56] width 43 height 11
click at [64, 55] on span "Scope: Development" at bounding box center [43, 52] width 49 height 6
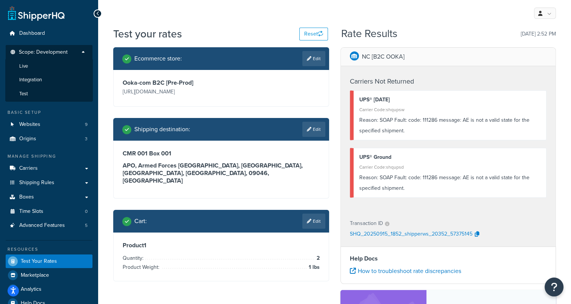
click at [25, 67] on span "Live" at bounding box center [23, 66] width 9 height 6
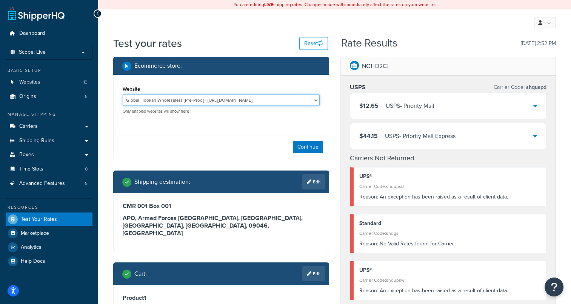
click at [313, 99] on select "Global Hookah Wholesalers [Pre-Prod] - https://mcstaging2.hookahwholesalers.com…" at bounding box center [221, 99] width 197 height 11
select select "006a4492af35cf14a043970f8e57a24e"
click at [123, 94] on select "Global Hookah Wholesalers [Pre-Prod] - https://mcstaging2.hookahwholesalers.com…" at bounding box center [221, 99] width 197 height 11
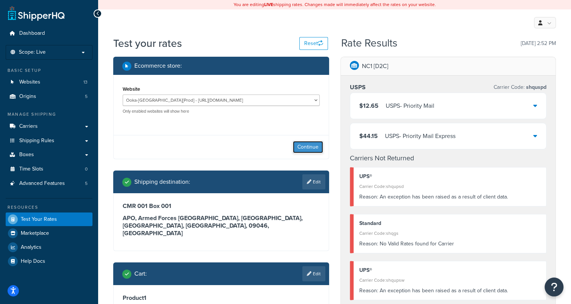
click at [309, 148] on button "Continue" at bounding box center [308, 147] width 30 height 12
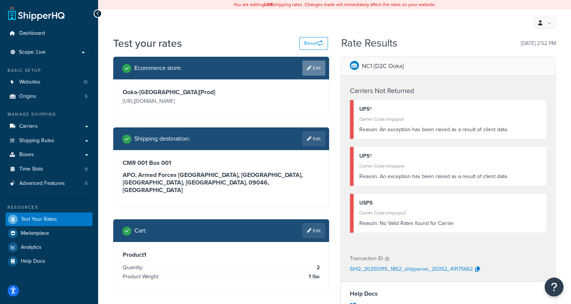
click at [315, 68] on link "Edit" at bounding box center [314, 67] width 23 height 15
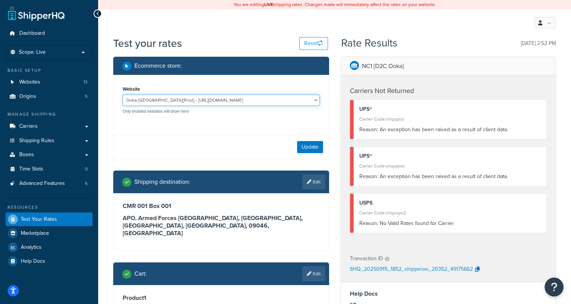
click at [313, 99] on select "Global Hookah Wholesalers [Pre-Prod] - https://mcstaging2.hookahwholesalers.com…" at bounding box center [221, 99] width 197 height 11
select select "c37ad2a6c48c87a75376ff117ac6e80d"
click at [123, 94] on select "Global Hookah Wholesalers [Pre-Prod] - https://mcstaging2.hookahwholesalers.com…" at bounding box center [221, 99] width 197 height 11
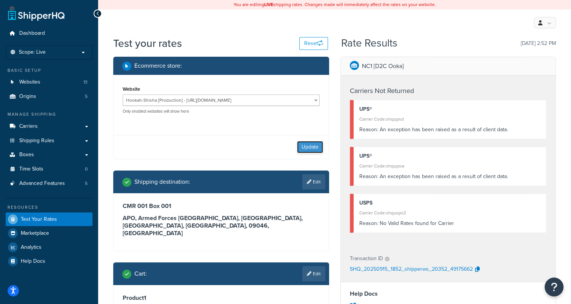
click at [306, 150] on button "Update" at bounding box center [310, 147] width 26 height 12
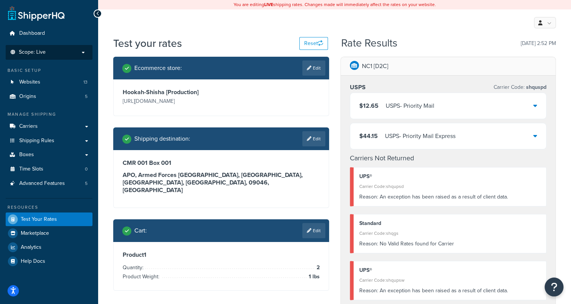
click at [84, 51] on p "Scope: Live" at bounding box center [49, 52] width 80 height 6
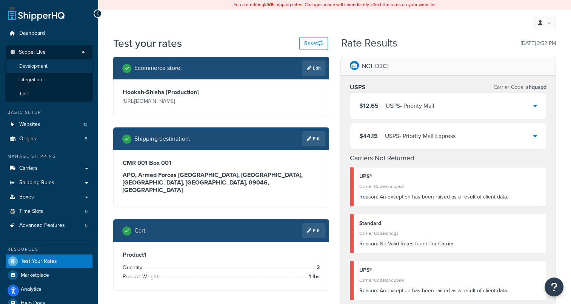
click at [50, 66] on li "Development" at bounding box center [49, 66] width 88 height 14
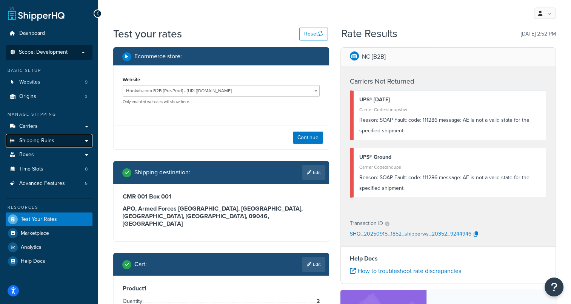
click at [34, 142] on span "Shipping Rules" at bounding box center [36, 140] width 35 height 6
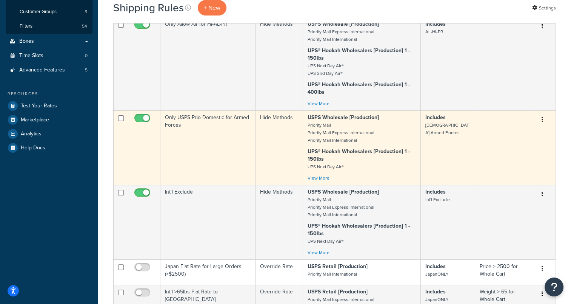
scroll to position [189, 0]
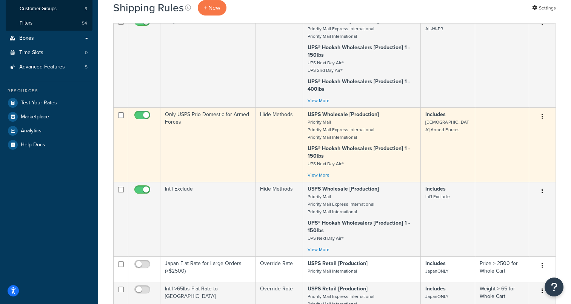
click at [210, 118] on td "Only USPS Prio Domestic for Armed Forces" at bounding box center [208, 144] width 95 height 74
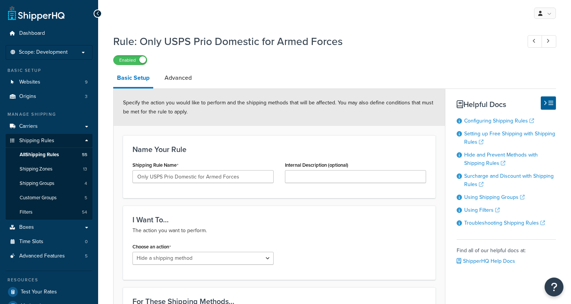
select select "HIDE"
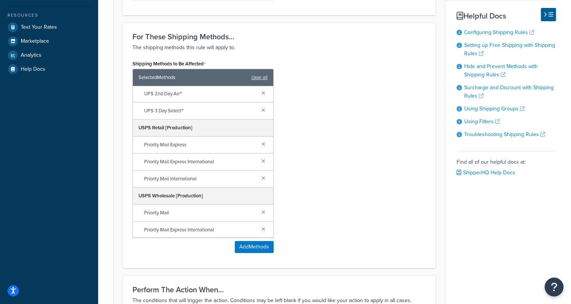
scroll to position [225, 0]
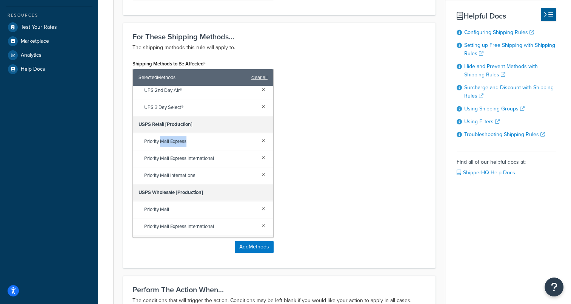
drag, startPoint x: 160, startPoint y: 137, endPoint x: 192, endPoint y: 140, distance: 31.8
click at [192, 140] on span "Priority Mail Express" at bounding box center [199, 141] width 111 height 11
click at [330, 162] on div "Shipping Methods to Be Affected Selected Methods clear all Estes LTL R&L LTL SA…" at bounding box center [279, 158] width 305 height 200
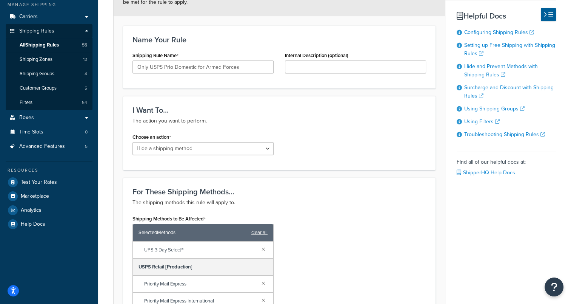
scroll to position [113, 0]
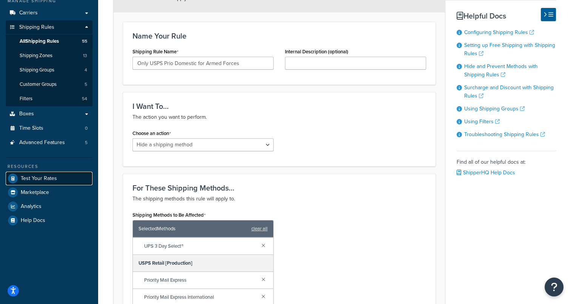
click at [52, 181] on span "Test Your Rates" at bounding box center [39, 178] width 36 height 6
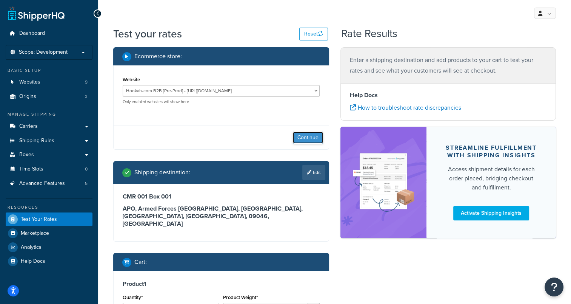
click at [310, 138] on button "Continue" at bounding box center [308, 137] width 30 height 12
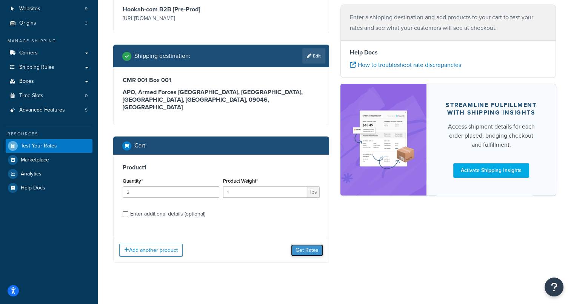
click at [313, 244] on button "Get Rates" at bounding box center [307, 250] width 32 height 12
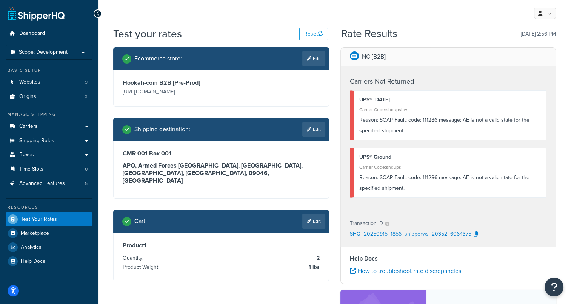
click at [309, 57] on icon at bounding box center [309, 58] width 5 height 5
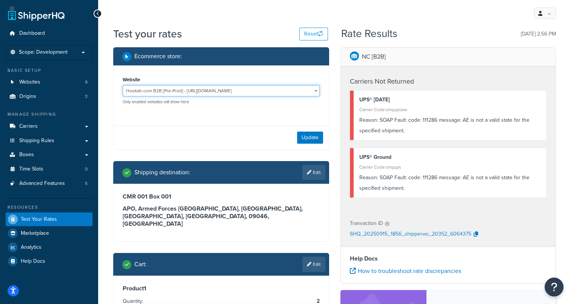
click at [316, 91] on select "Hookah-com B2B [Pre-Prod] - https://preprod-business.hookah.com/ Hookah-com B2B…" at bounding box center [221, 90] width 197 height 11
select select "e3058b76e15a1308cf44a78929decfce"
click at [123, 85] on select "Hookah-com B2B [Pre-Prod] - https://preprod-business.hookah.com/ Hookah-com B2B…" at bounding box center [221, 90] width 197 height 11
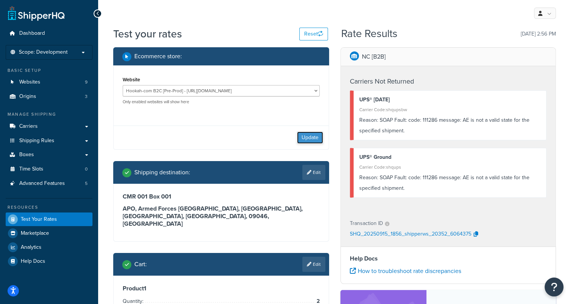
click at [309, 139] on button "Update" at bounding box center [310, 137] width 26 height 12
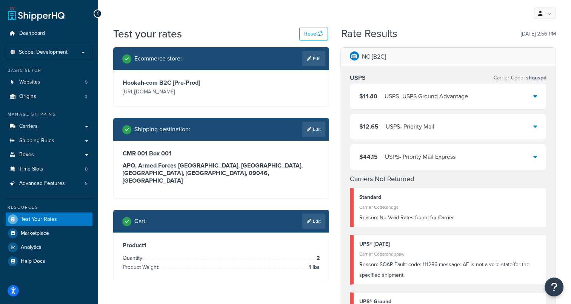
click at [527, 99] on div "$11.40 USPS - USPS Ground Advantage" at bounding box center [449, 96] width 196 height 26
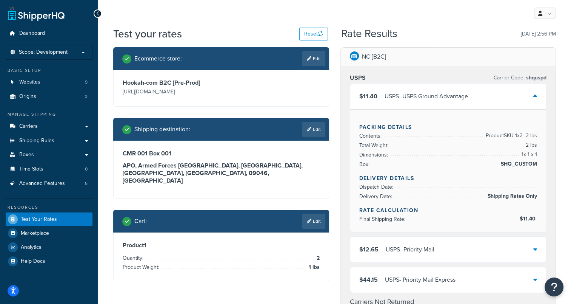
click at [462, 36] on div "Rate Results 09/15/2025, 2:56 PM" at bounding box center [448, 34] width 215 height 12
click at [481, 92] on div "$11.40 USPS - USPS Ground Advantage" at bounding box center [449, 96] width 196 height 26
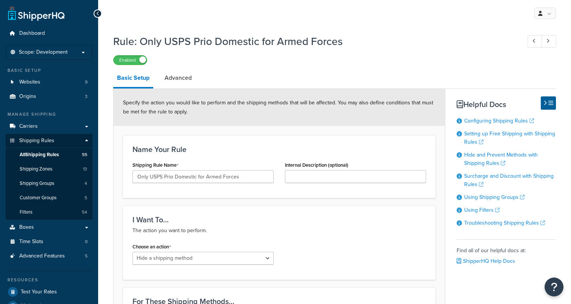
select select "HIDE"
click at [76, 49] on p "Scope: Development" at bounding box center [49, 52] width 80 height 6
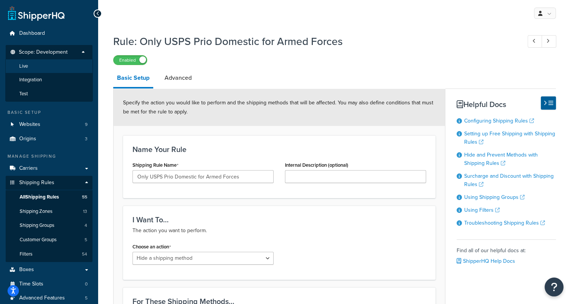
click at [50, 64] on li "Live" at bounding box center [49, 66] width 88 height 14
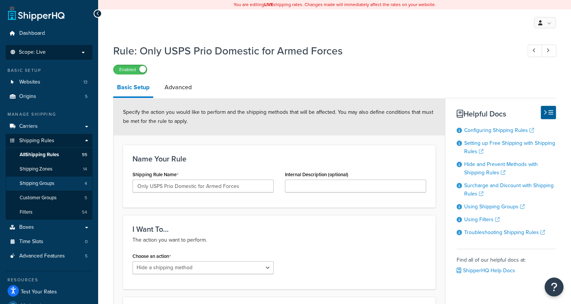
scroll to position [151, 0]
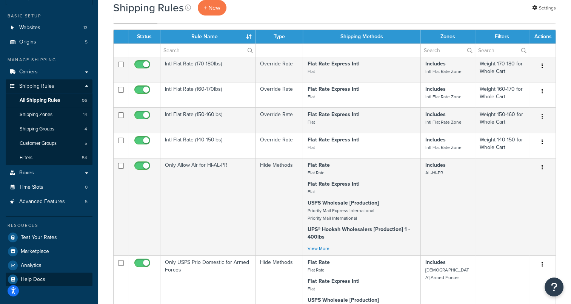
scroll to position [113, 0]
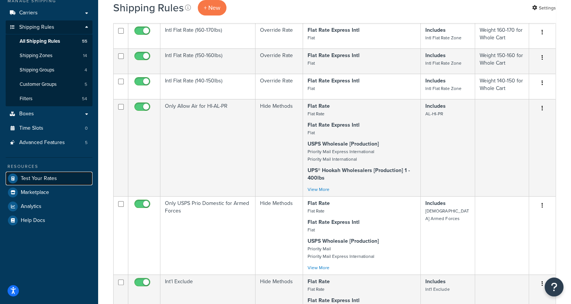
click at [54, 182] on link "Test Your Rates" at bounding box center [49, 178] width 87 height 14
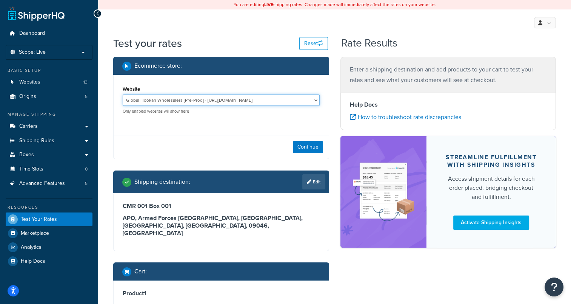
click at [312, 97] on select "Global Hookah Wholesalers [Pre-Prod] - [URL][DOMAIN_NAME] Global Hookah Wholesa…" at bounding box center [221, 99] width 197 height 11
select select "c37ad2a6c48c87a75376ff117ac6e80d"
click at [123, 94] on select "Global Hookah Wholesalers [Pre-Prod] - [URL][DOMAIN_NAME] Global Hookah Wholesa…" at bounding box center [221, 99] width 197 height 11
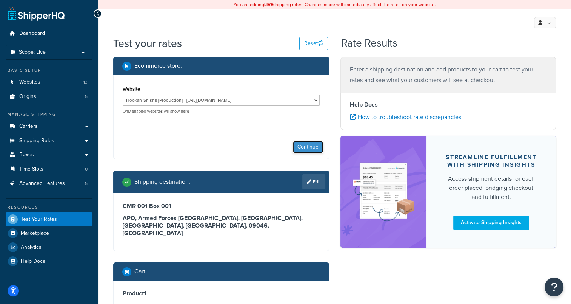
click at [310, 144] on button "Continue" at bounding box center [308, 147] width 30 height 12
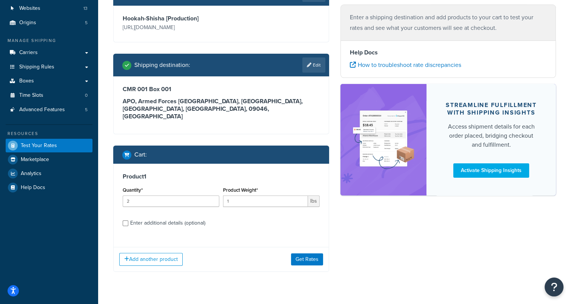
scroll to position [76, 0]
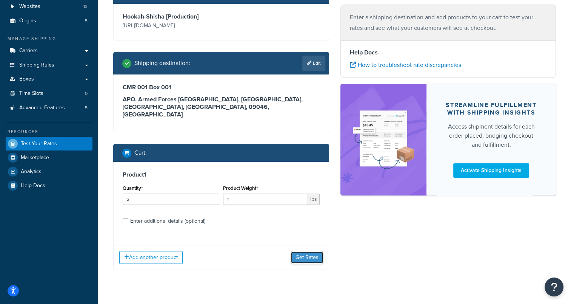
click at [314, 251] on button "Get Rates" at bounding box center [307, 257] width 32 height 12
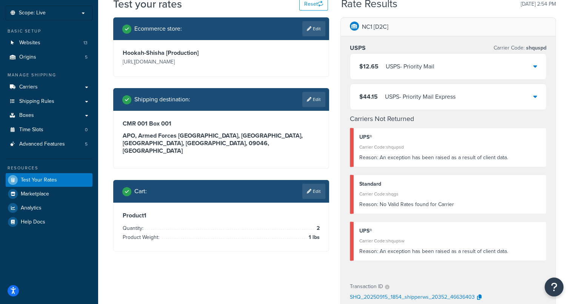
scroll to position [0, 0]
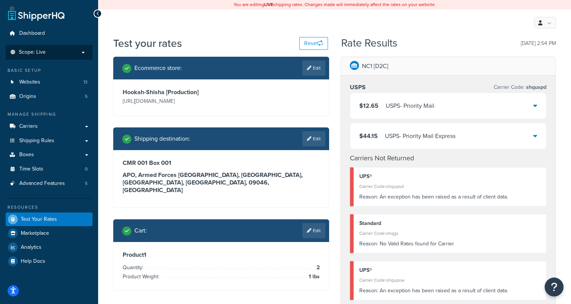
click at [58, 49] on p "Scope: Live" at bounding box center [49, 52] width 80 height 6
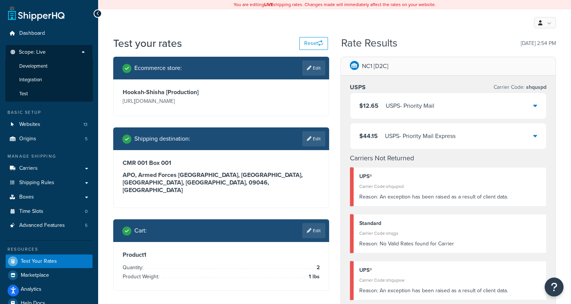
click at [43, 67] on span "Development" at bounding box center [33, 66] width 28 height 6
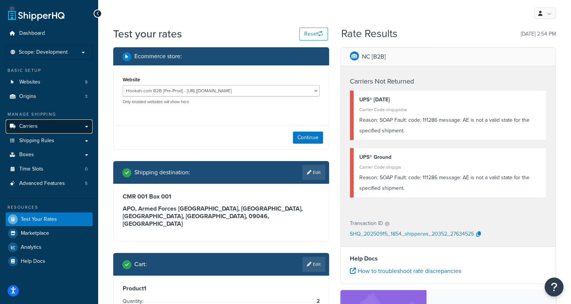
click at [56, 130] on link "Carriers" at bounding box center [49, 126] width 87 height 14
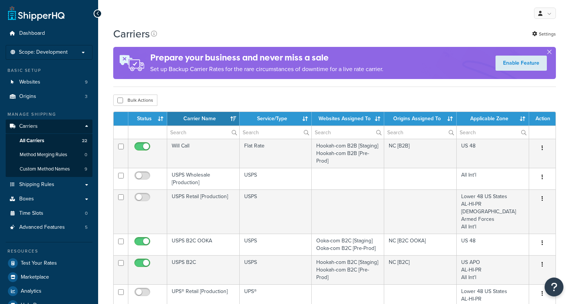
select select "15"
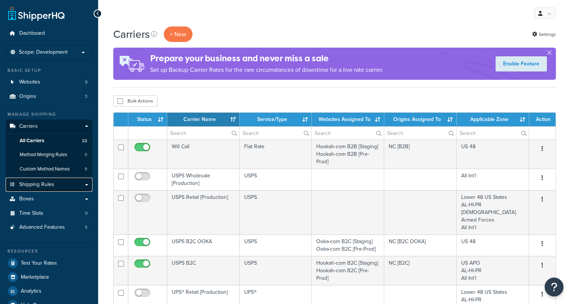
click at [46, 181] on span "Shipping Rules" at bounding box center [36, 184] width 35 height 6
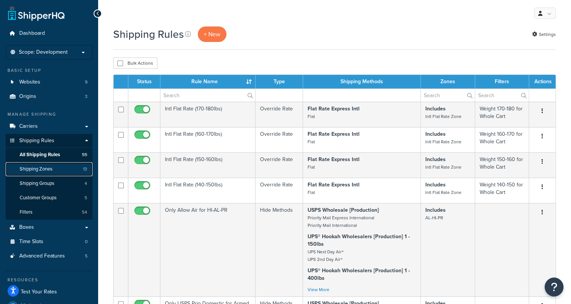
click at [38, 168] on span "Shipping Zones" at bounding box center [36, 169] width 33 height 6
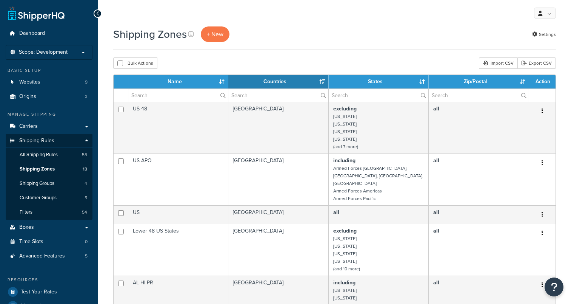
select select "15"
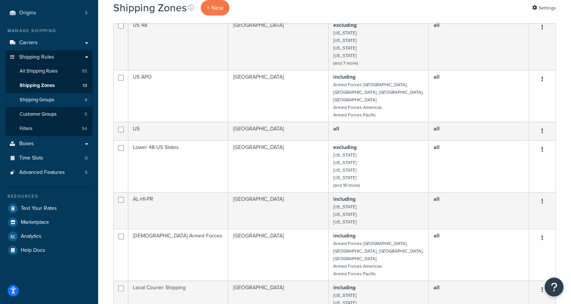
scroll to position [76, 0]
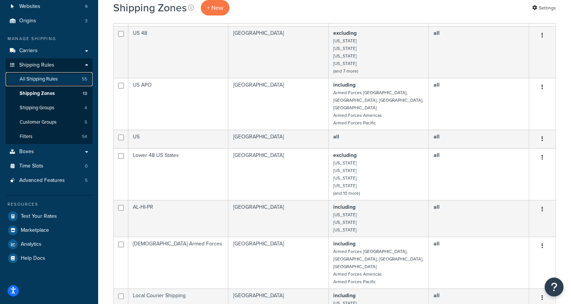
click at [45, 80] on span "All Shipping Rules" at bounding box center [39, 79] width 38 height 6
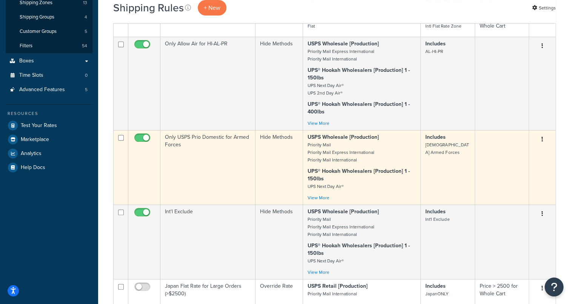
scroll to position [156, 0]
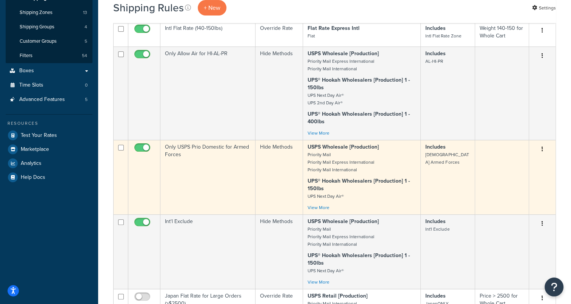
click at [203, 150] on td "Only USPS Prio Domestic for Armed Forces" at bounding box center [208, 177] width 95 height 74
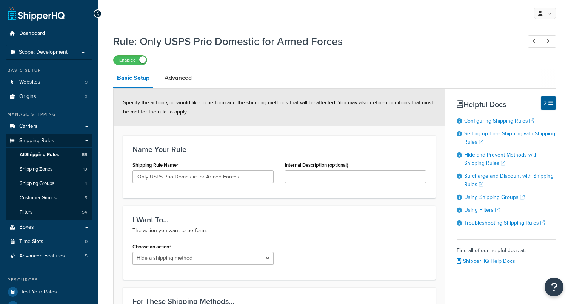
select select "HIDE"
click at [46, 127] on link "Carriers" at bounding box center [49, 126] width 87 height 14
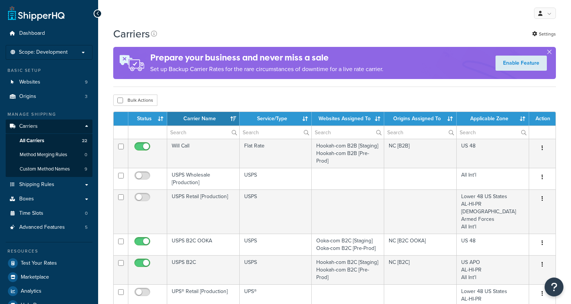
select select "15"
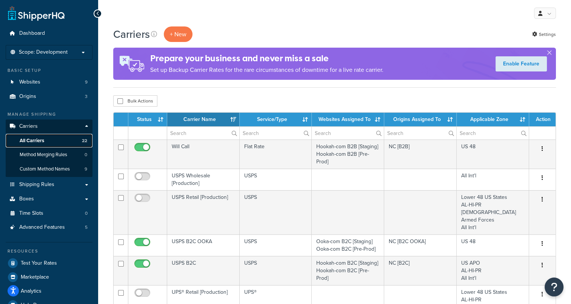
click at [37, 142] on span "All Carriers" at bounding box center [32, 140] width 25 height 6
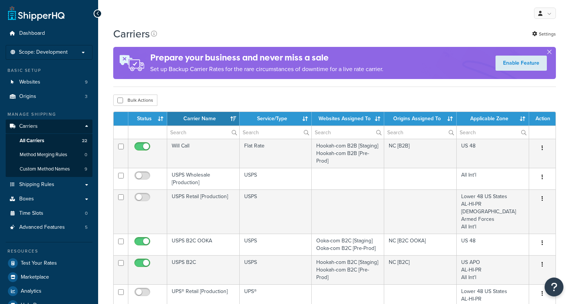
select select "15"
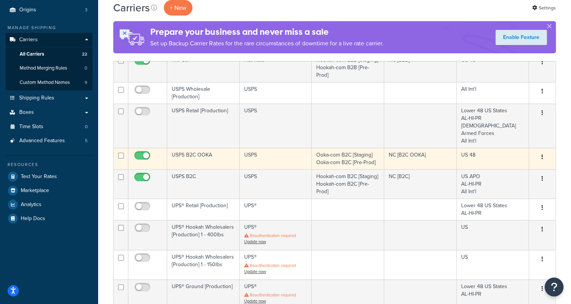
scroll to position [76, 0]
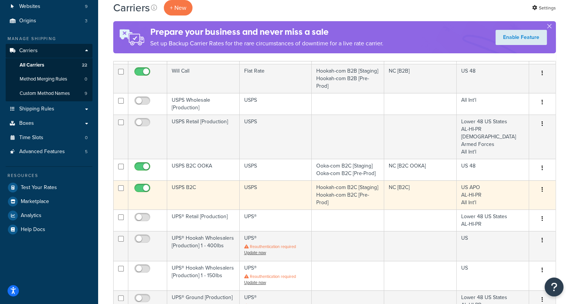
click at [187, 180] on td "USPS B2C" at bounding box center [203, 194] width 73 height 29
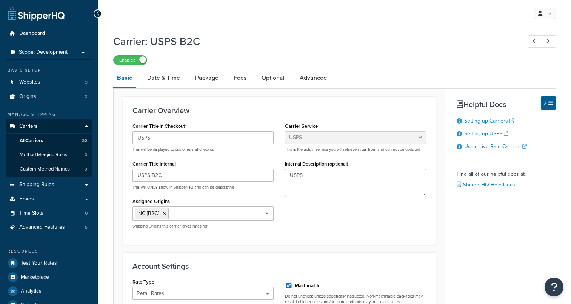
select select "usps"
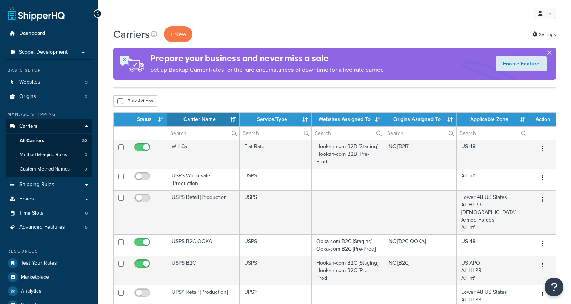
select select "15"
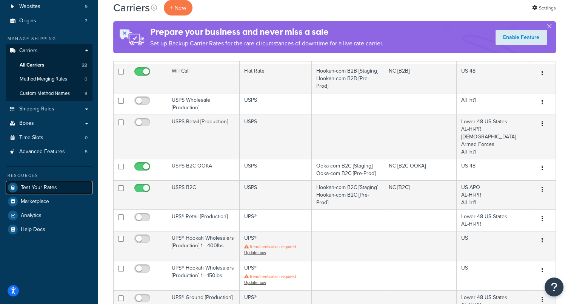
click at [40, 185] on span "Test Your Rates" at bounding box center [39, 187] width 36 height 6
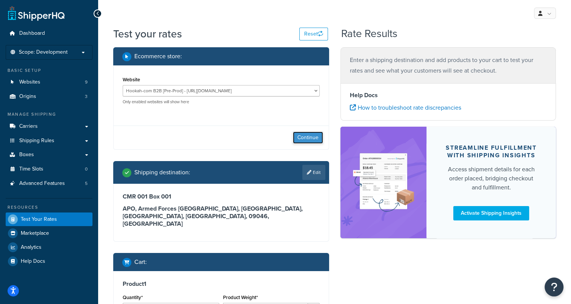
click at [305, 133] on button "Continue" at bounding box center [308, 137] width 30 height 12
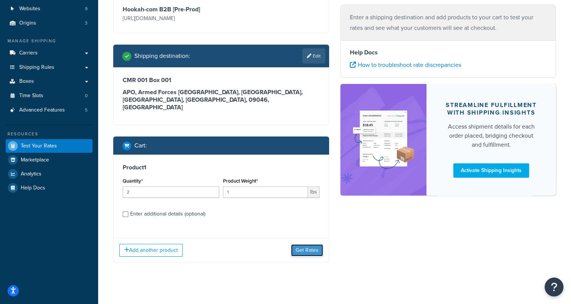
click at [311, 244] on button "Get Rates" at bounding box center [307, 250] width 32 height 12
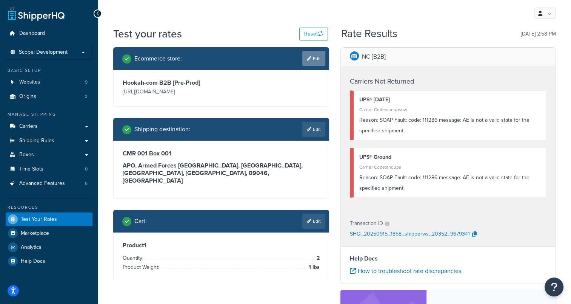
click at [316, 54] on link "Edit" at bounding box center [314, 58] width 23 height 15
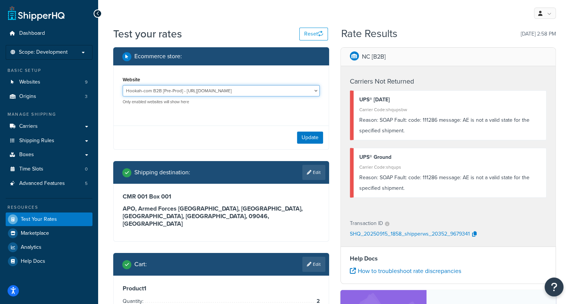
click at [304, 89] on select "Hookah-com B2B [Pre-Prod] - https://preprod-business.hookah.com/ Hookah-com B2B…" at bounding box center [221, 90] width 197 height 11
select select "e3058b76e15a1308cf44a78929decfce"
click at [123, 85] on select "Hookah-com B2B [Pre-Prod] - https://preprod-business.hookah.com/ Hookah-com B2B…" at bounding box center [221, 90] width 197 height 11
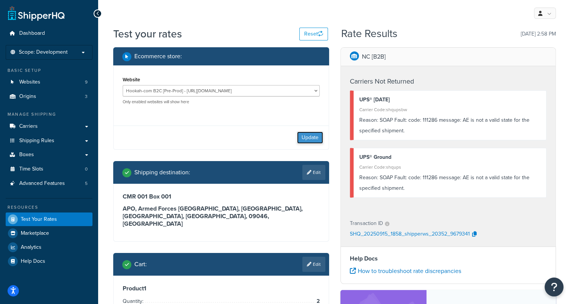
click at [319, 136] on button "Update" at bounding box center [310, 137] width 26 height 12
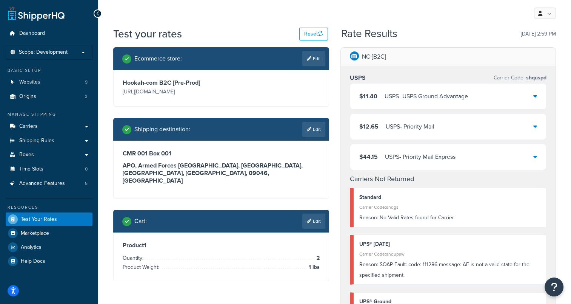
click at [429, 164] on div "$44.15 USPS - Priority Mail Express" at bounding box center [449, 157] width 196 height 26
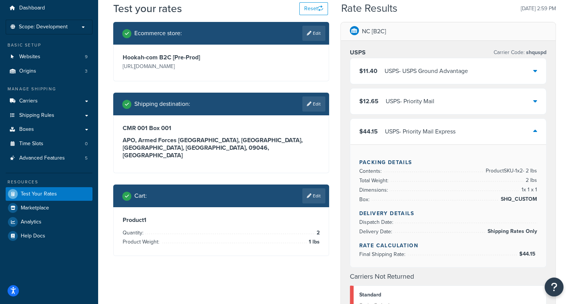
scroll to position [38, 0]
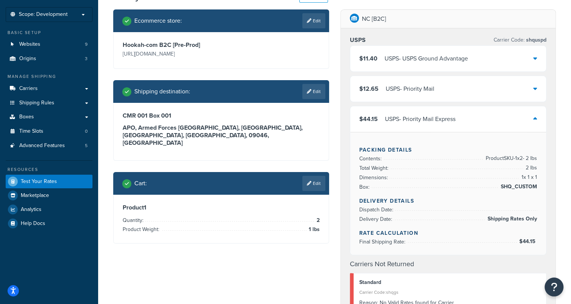
click at [414, 114] on div "USPS - Priority Mail Express" at bounding box center [420, 119] width 71 height 11
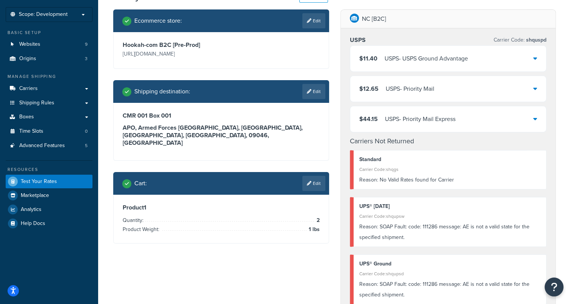
click at [417, 99] on div "$12.65 USPS - Priority Mail" at bounding box center [449, 89] width 196 height 26
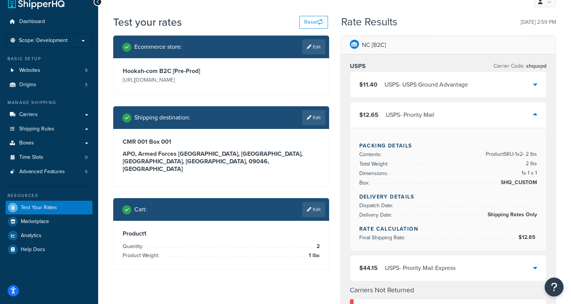
scroll to position [0, 0]
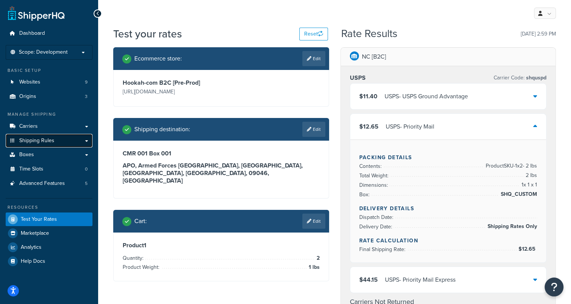
click at [40, 141] on span "Shipping Rules" at bounding box center [36, 140] width 35 height 6
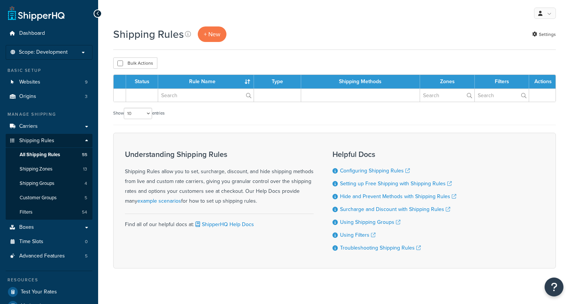
click at [37, 157] on span "All Shipping Rules" at bounding box center [40, 154] width 40 height 6
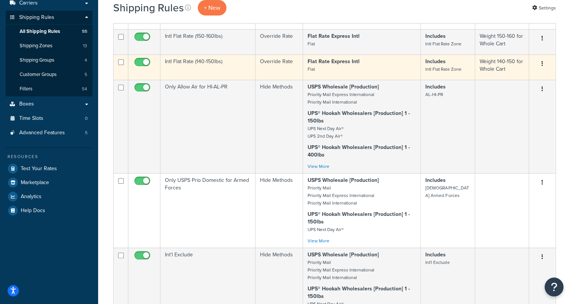
scroll to position [151, 0]
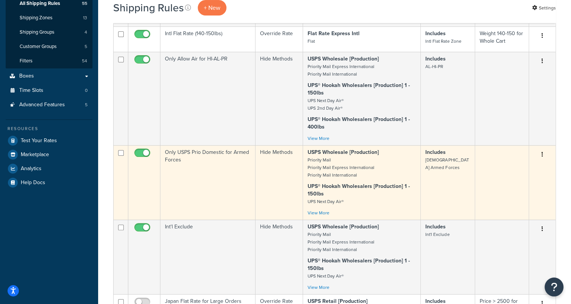
click at [205, 159] on td "Only USPS Prio Domestic for Armed Forces" at bounding box center [208, 182] width 95 height 74
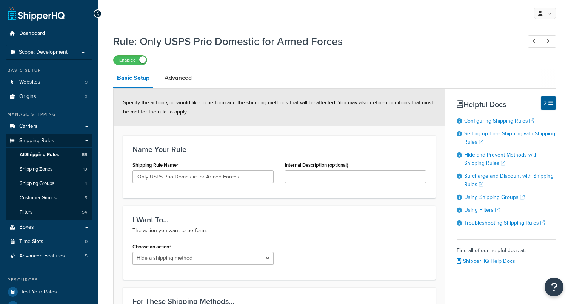
select select "HIDE"
drag, startPoint x: 204, startPoint y: 177, endPoint x: 116, endPoint y: 173, distance: 88.1
click at [338, 216] on h3 "I Want To..." at bounding box center [280, 219] width 294 height 8
drag, startPoint x: 203, startPoint y: 175, endPoint x: 128, endPoint y: 174, distance: 74.8
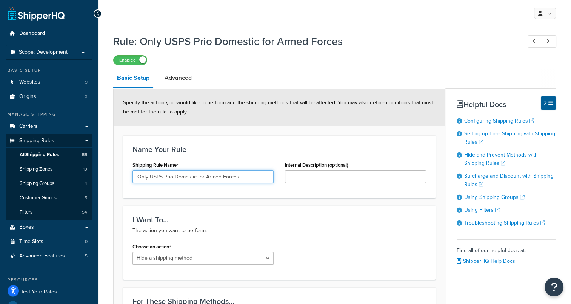
click at [128, 174] on div "Shipping Rule Name Only USPS Prio Domestic for Armed Forces" at bounding box center [203, 173] width 153 height 29
click at [193, 179] on input "Armed Forces" at bounding box center [203, 176] width 141 height 13
type input "Armed Forces Mail"
click at [281, 229] on p "The action you want to perform." at bounding box center [280, 230] width 294 height 9
click at [97, 12] on icon at bounding box center [97, 13] width 3 height 5
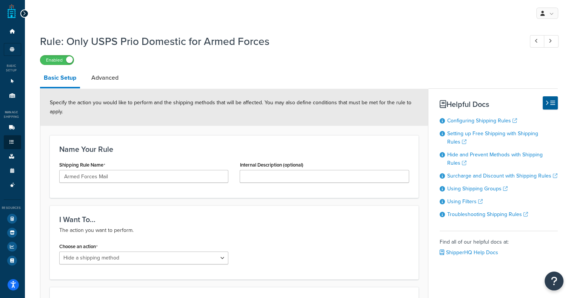
click at [23, 11] on icon at bounding box center [24, 13] width 3 height 5
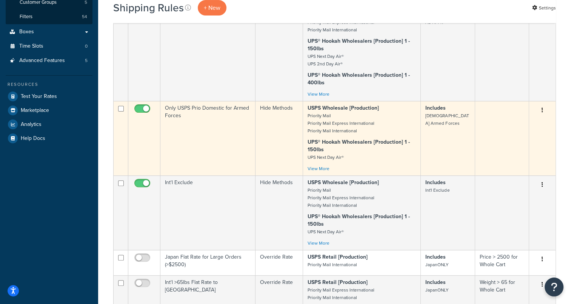
scroll to position [189, 0]
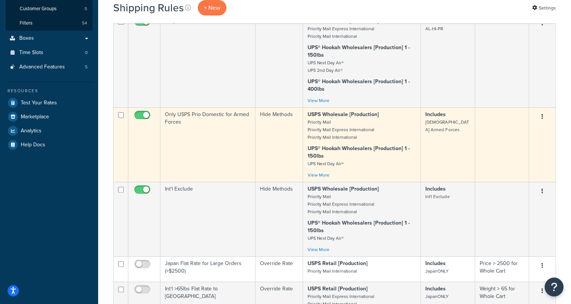
click at [207, 119] on td "Only USPS Prio Domestic for Armed Forces" at bounding box center [208, 144] width 95 height 74
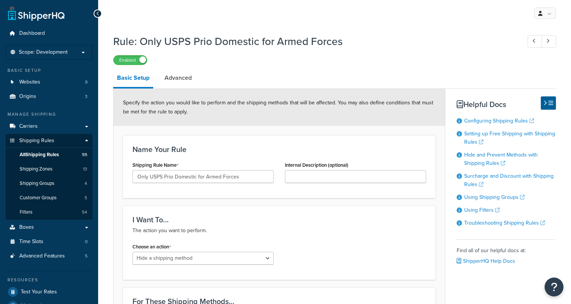
select select "HIDE"
drag, startPoint x: 205, startPoint y: 178, endPoint x: 113, endPoint y: 168, distance: 92.6
click at [186, 171] on input "Armed Forces" at bounding box center [203, 176] width 141 height 13
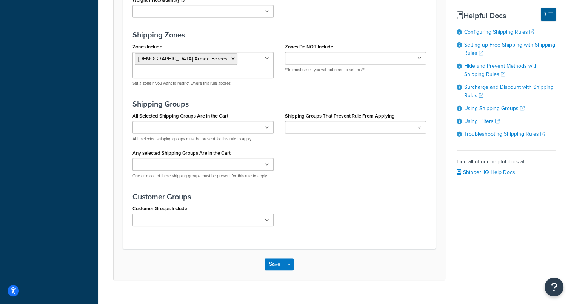
scroll to position [601, 0]
type input "Armed Forces Mail"
click at [275, 258] on button "Save" at bounding box center [275, 264] width 20 height 12
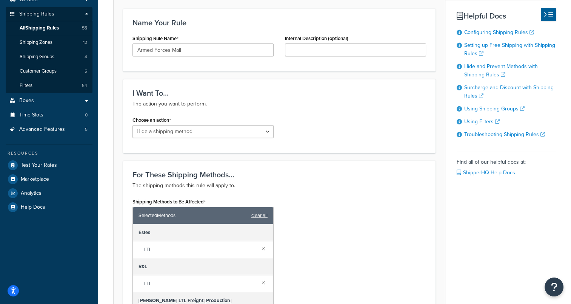
scroll to position [0, 0]
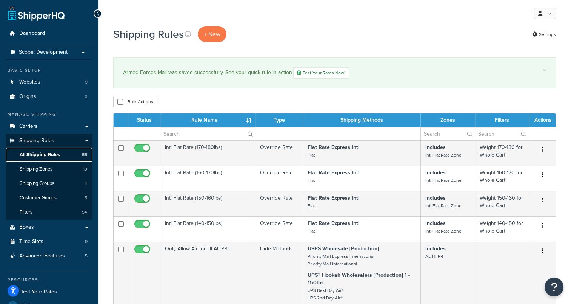
click at [30, 156] on span "All Shipping Rules" at bounding box center [40, 154] width 40 height 6
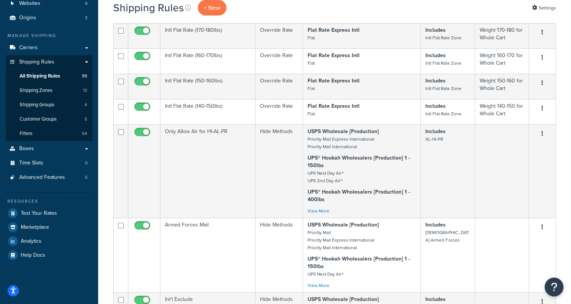
scroll to position [76, 0]
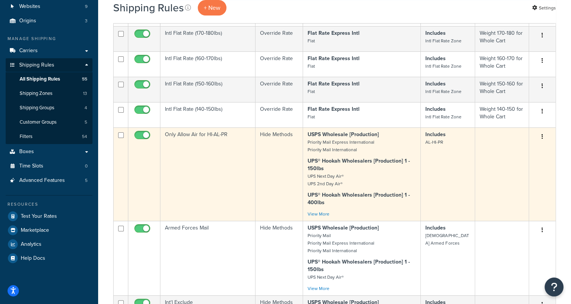
click at [204, 135] on td "Only Allow Air for HI-AL-PR" at bounding box center [208, 173] width 95 height 93
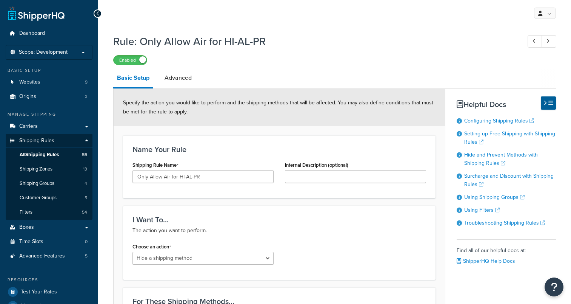
select select "HIDE"
drag, startPoint x: 178, startPoint y: 176, endPoint x: 107, endPoint y: 171, distance: 72.0
type input "HI-AL-PR"
click at [376, 236] on div "I Want To... The action you want to perform. Choose an action Choose an action …" at bounding box center [279, 242] width 313 height 74
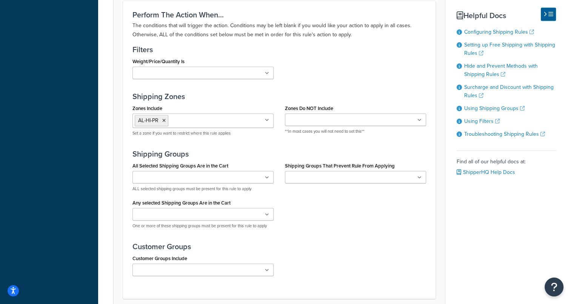
scroll to position [601, 0]
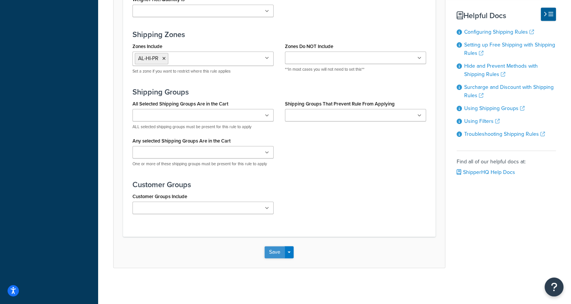
click at [279, 252] on button "Save" at bounding box center [275, 252] width 20 height 12
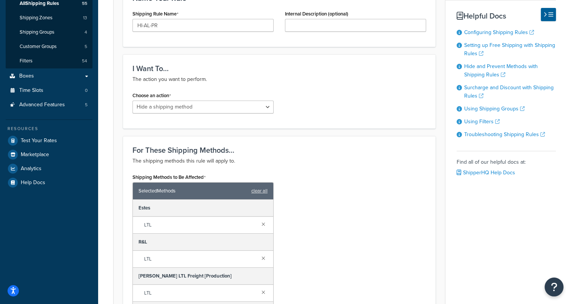
scroll to position [38, 0]
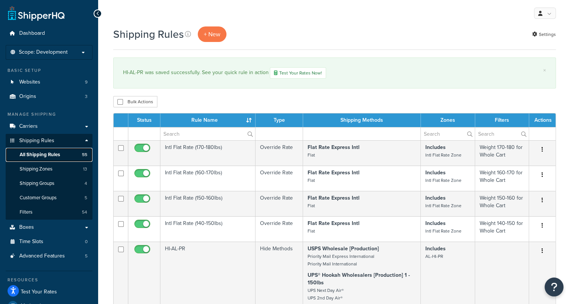
click at [43, 153] on span "All Shipping Rules" at bounding box center [40, 154] width 40 height 6
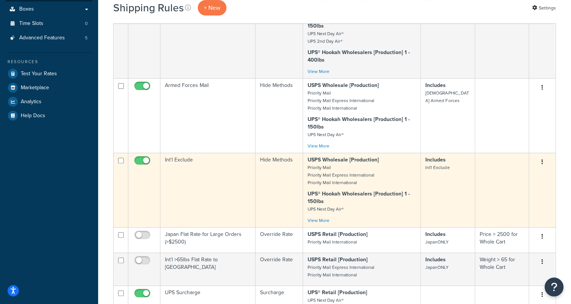
scroll to position [227, 0]
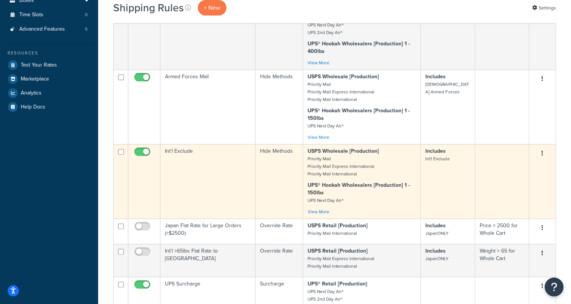
click at [182, 155] on td "Int'l Exclude" at bounding box center [208, 181] width 95 height 74
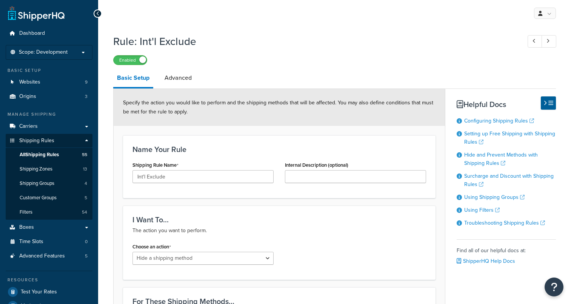
select select "HIDE"
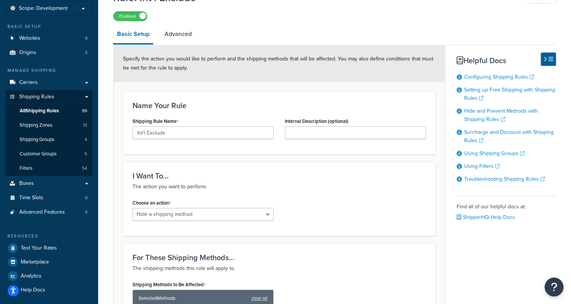
scroll to position [38, 0]
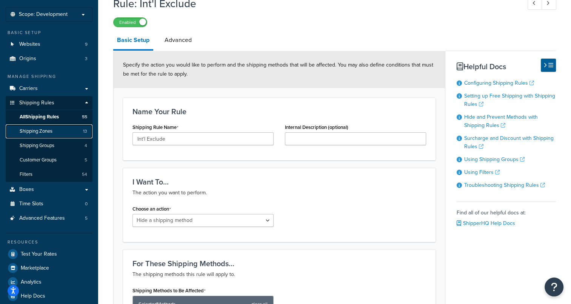
click at [35, 132] on span "Shipping Zones" at bounding box center [36, 131] width 33 height 6
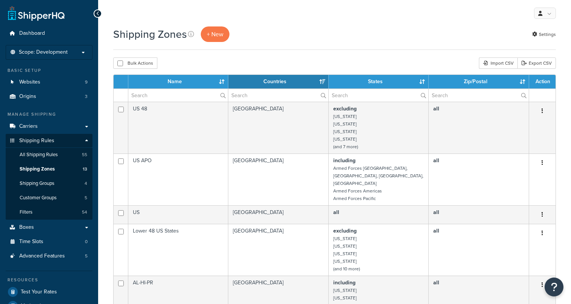
select select "15"
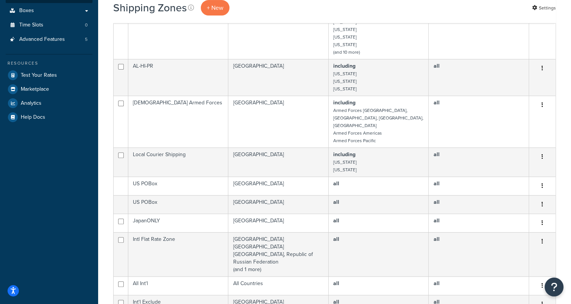
scroll to position [302, 0]
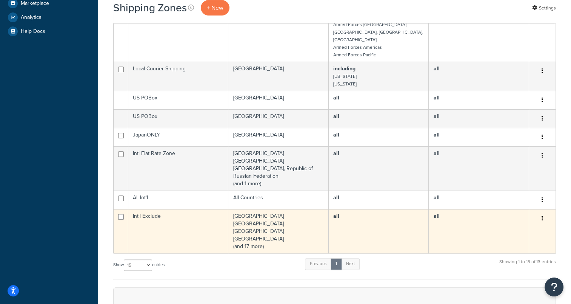
click at [149, 209] on td "Int'l Exclude" at bounding box center [178, 231] width 100 height 44
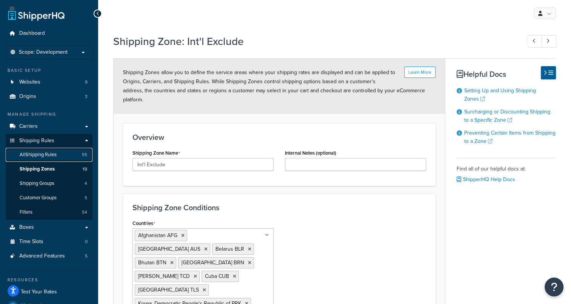
click at [35, 155] on span "All Shipping Rules" at bounding box center [38, 154] width 37 height 6
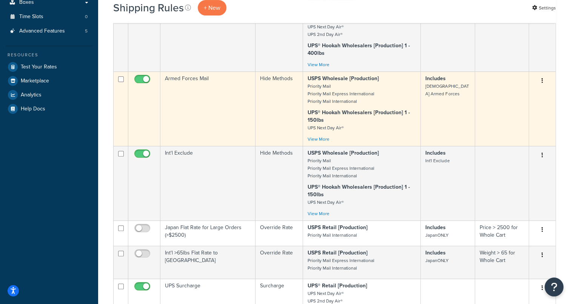
scroll to position [227, 0]
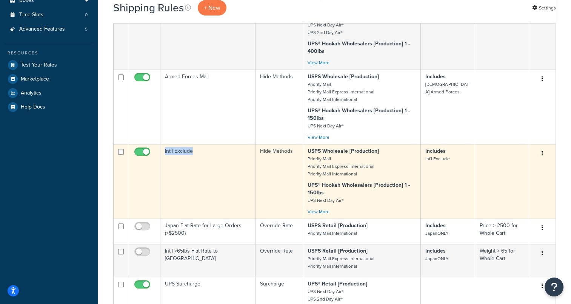
drag, startPoint x: 194, startPoint y: 153, endPoint x: 164, endPoint y: 152, distance: 30.2
click at [164, 152] on td "Int'l Exclude" at bounding box center [208, 181] width 95 height 74
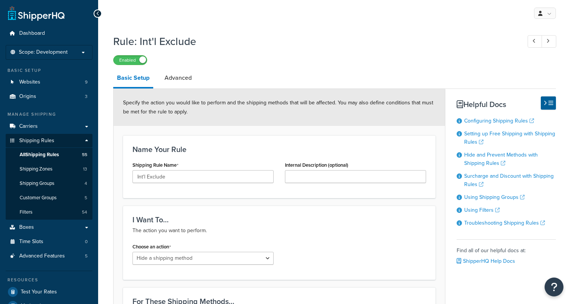
select select "HIDE"
drag, startPoint x: 196, startPoint y: 43, endPoint x: 139, endPoint y: 48, distance: 57.3
click at [139, 48] on h1 "Rule: Int'l Exclude" at bounding box center [313, 41] width 401 height 15
copy h1 "Int'l Exclude"
click at [230, 48] on h1 "Rule: Int'l Exclude" at bounding box center [313, 41] width 401 height 15
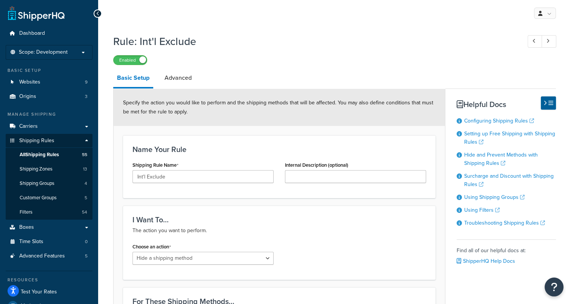
click at [99, 15] on icon at bounding box center [97, 13] width 3 height 5
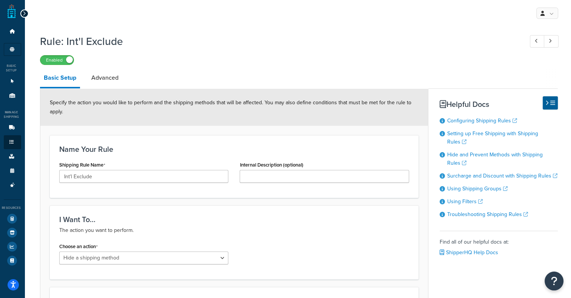
click at [20, 13] on div at bounding box center [24, 13] width 8 height 8
click at [26, 13] on div at bounding box center [24, 13] width 8 height 8
click at [23, 14] on icon at bounding box center [24, 13] width 3 height 5
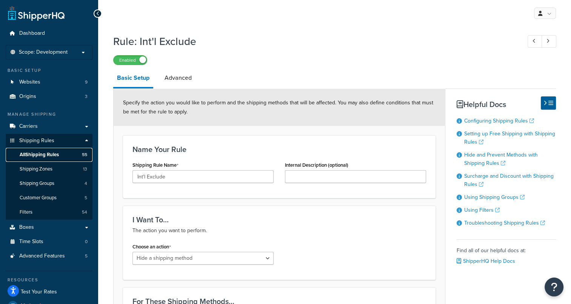
click at [46, 153] on span "All Shipping Rules" at bounding box center [39, 154] width 39 height 6
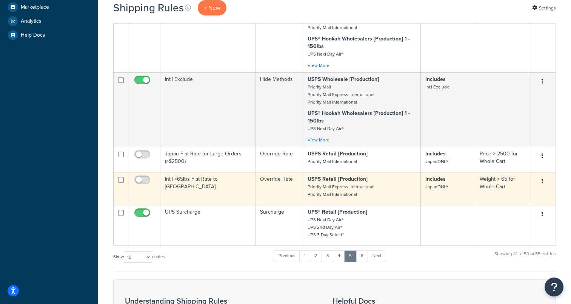
scroll to position [302, 0]
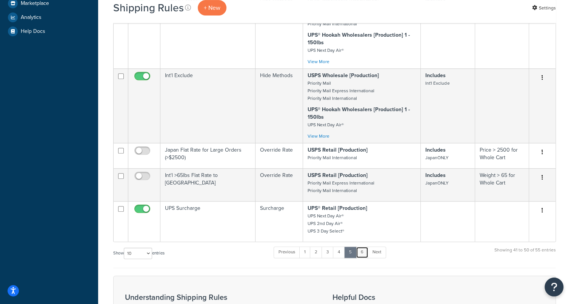
click at [365, 255] on link "6" at bounding box center [362, 251] width 12 height 11
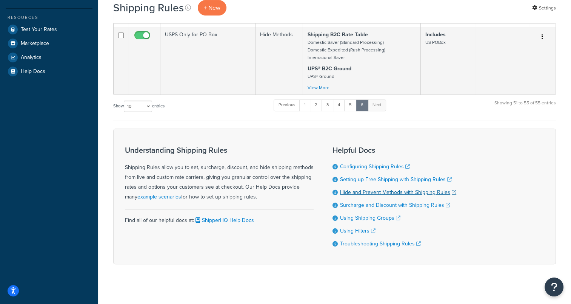
scroll to position [264, 0]
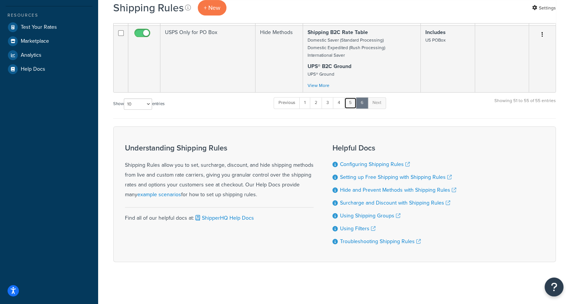
click at [353, 102] on link "5" at bounding box center [350, 102] width 12 height 11
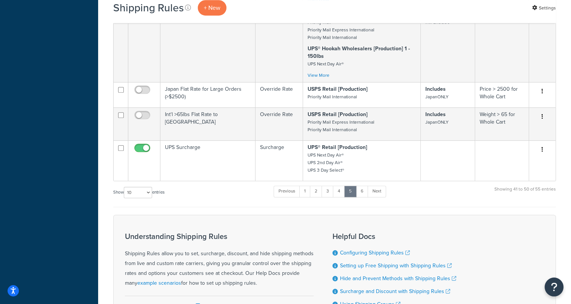
scroll to position [378, 0]
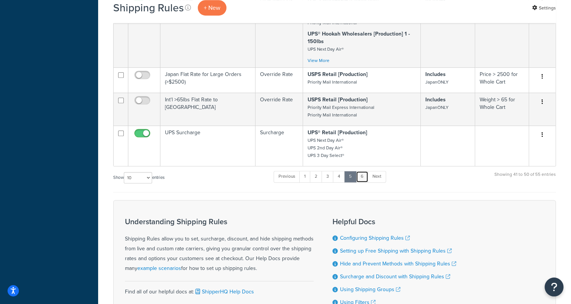
click at [362, 180] on link "6" at bounding box center [362, 176] width 12 height 11
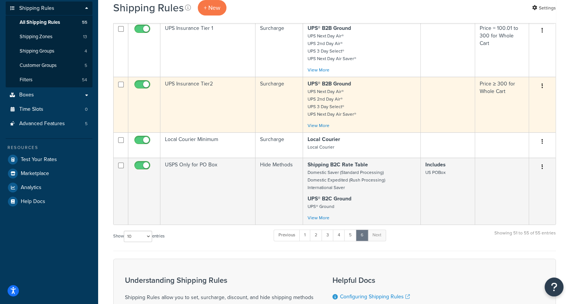
scroll to position [151, 0]
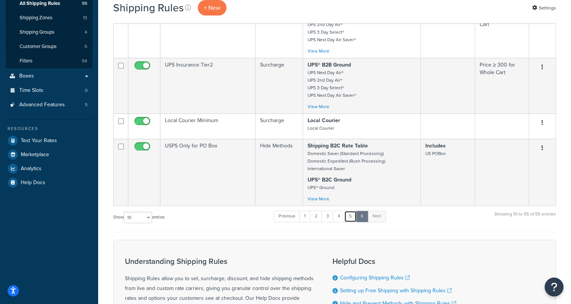
click at [353, 218] on link "5" at bounding box center [350, 215] width 12 height 11
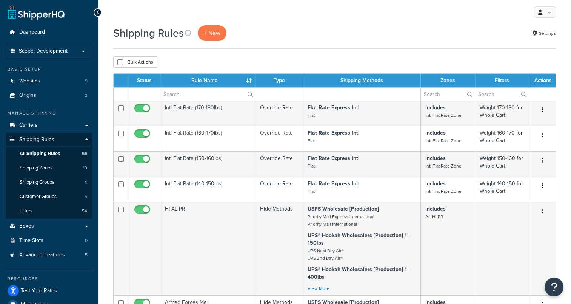
scroll to position [0, 0]
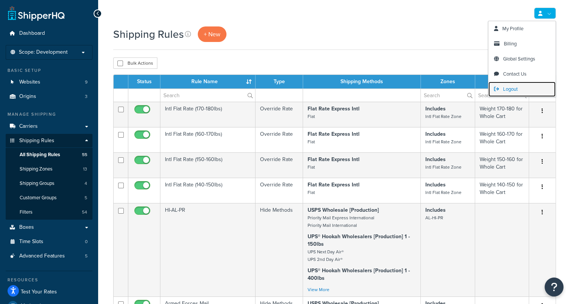
click at [513, 90] on span "Logout" at bounding box center [510, 88] width 15 height 7
